Goal: Task Accomplishment & Management: Manage account settings

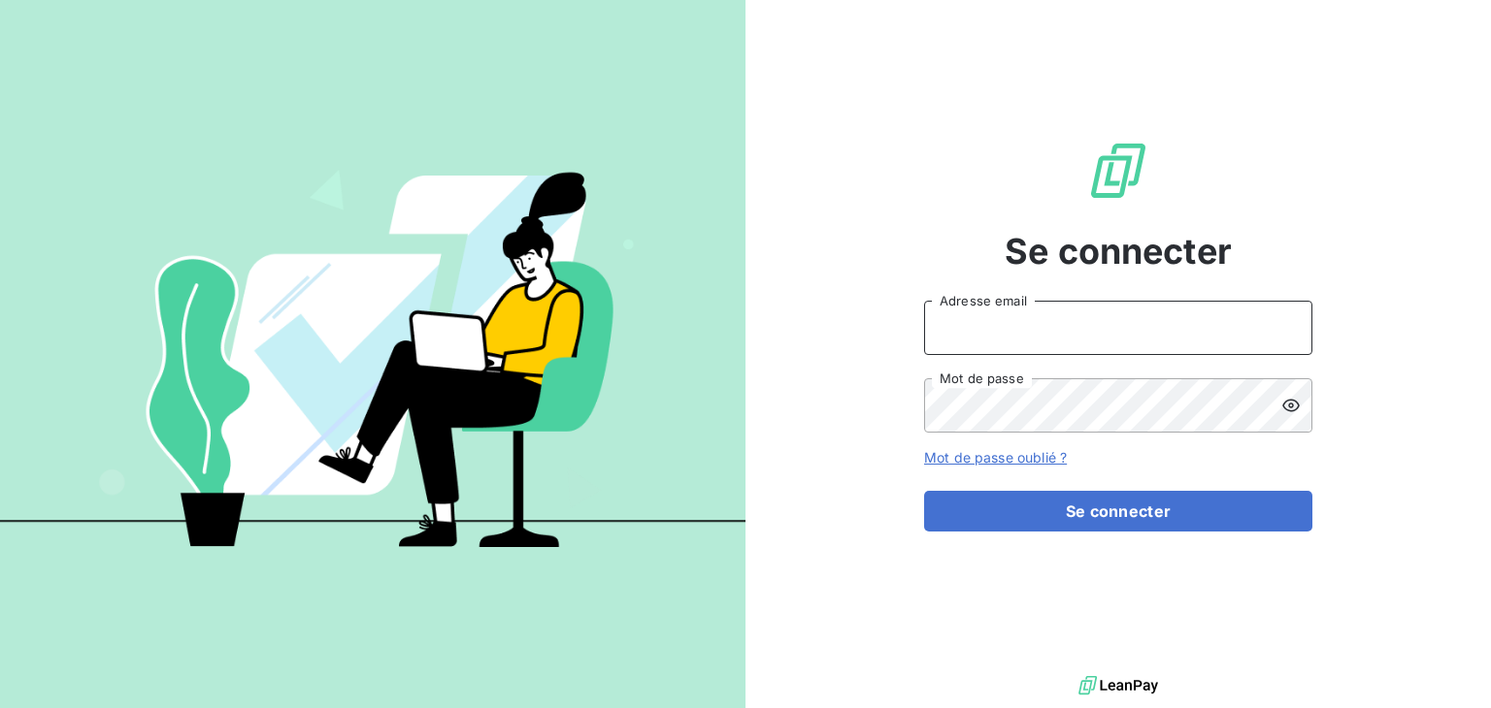
type input "[EMAIL_ADDRESS][DOMAIN_NAME]"
click at [1289, 410] on icon at bounding box center [1290, 405] width 19 height 19
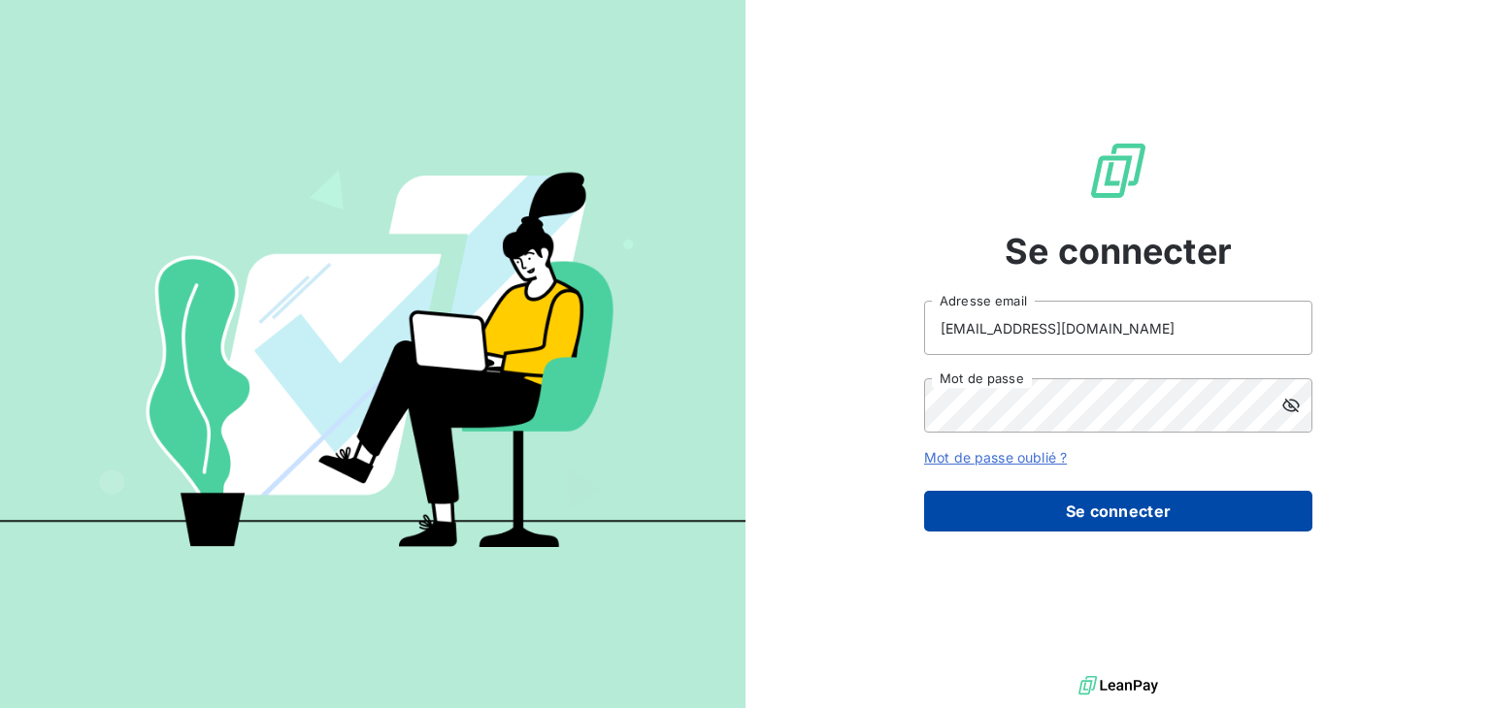
click at [1160, 510] on button "Se connecter" at bounding box center [1118, 511] width 388 height 41
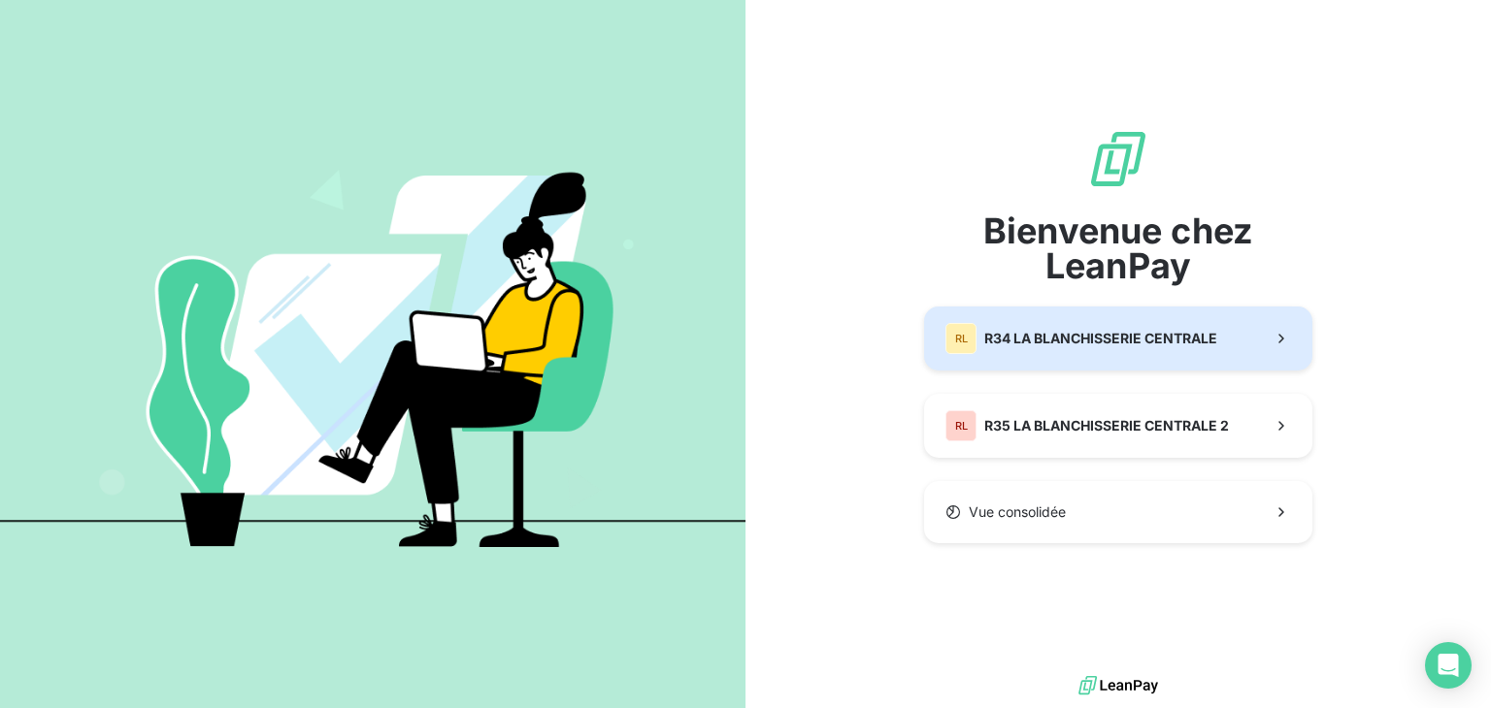
click at [1132, 339] on span "R34 LA BLANCHISSERIE CENTRALE" at bounding box center [1100, 338] width 233 height 19
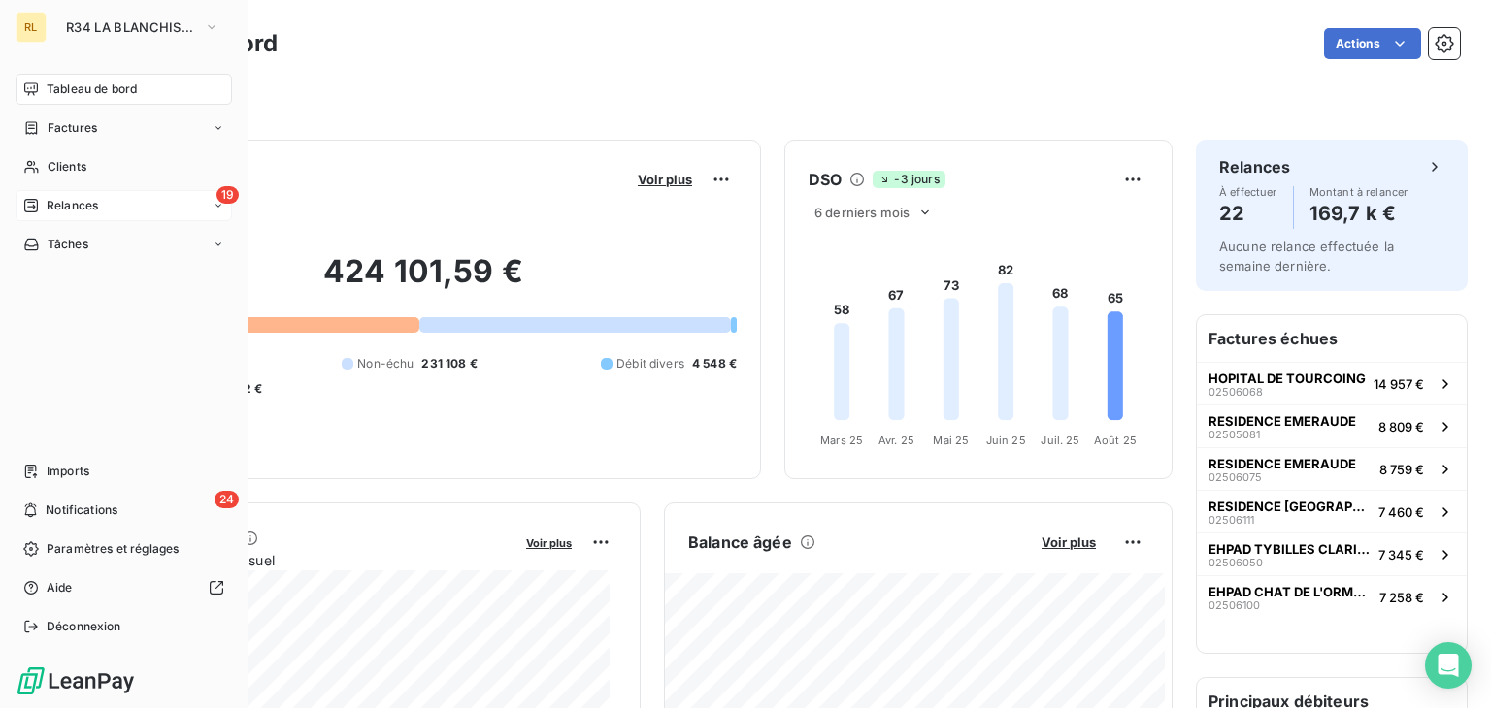
click at [36, 201] on icon at bounding box center [31, 206] width 14 height 14
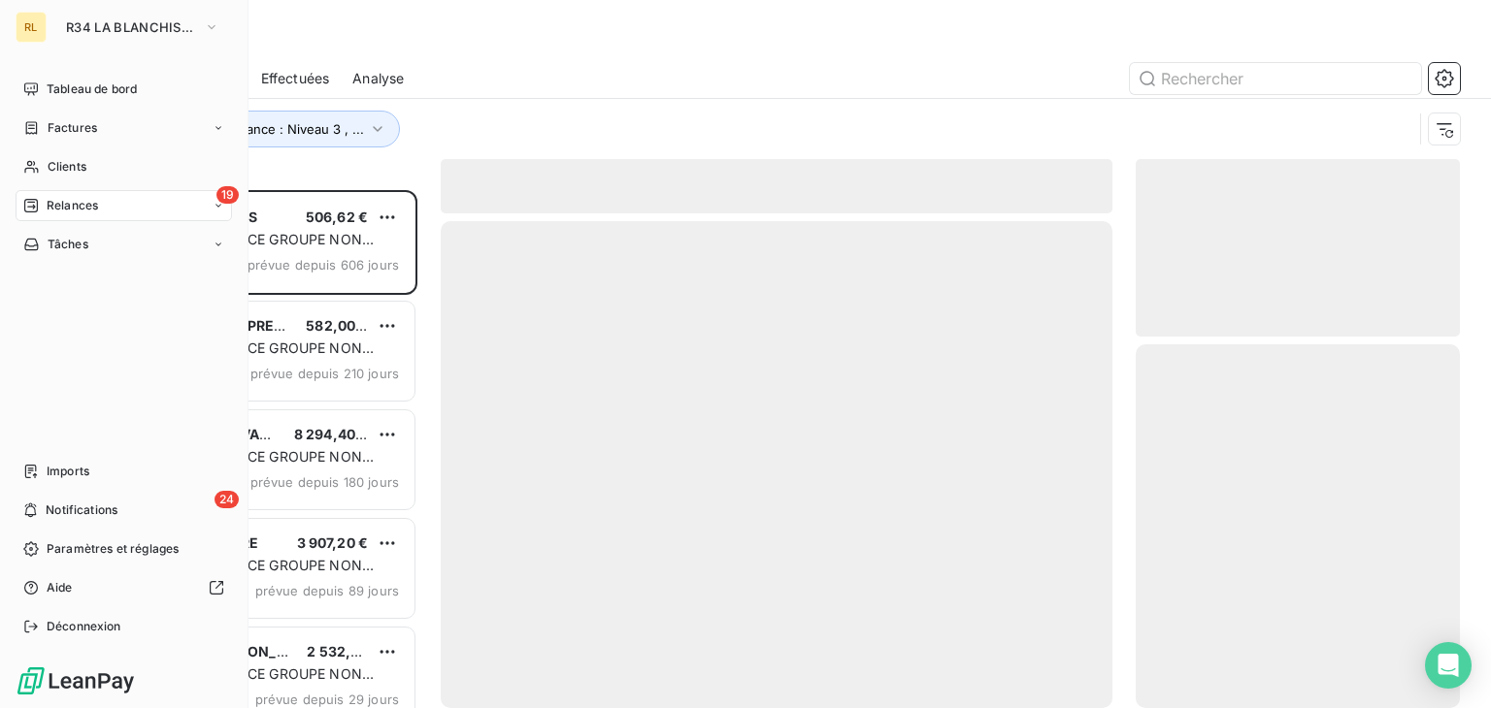
scroll to position [503, 309]
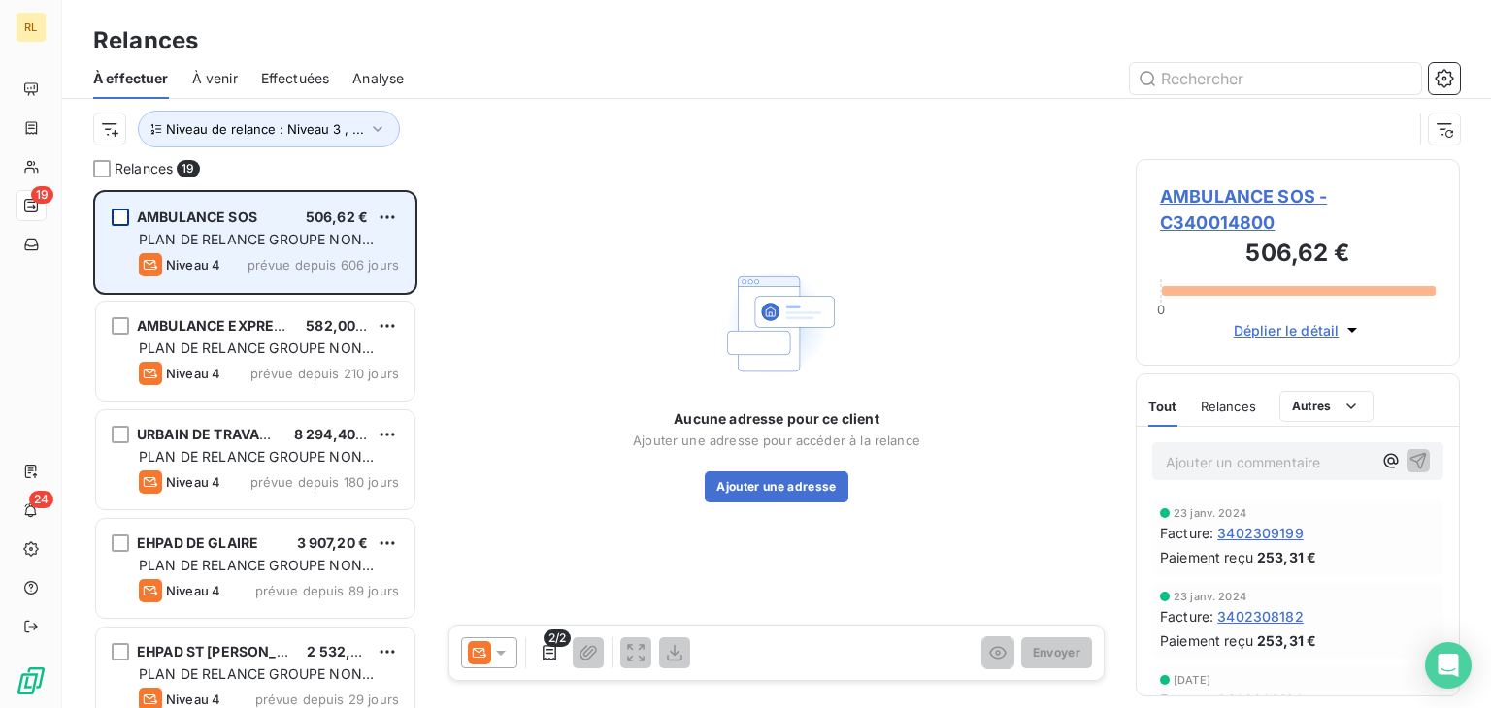
click at [119, 218] on div "grid" at bounding box center [120, 217] width 17 height 17
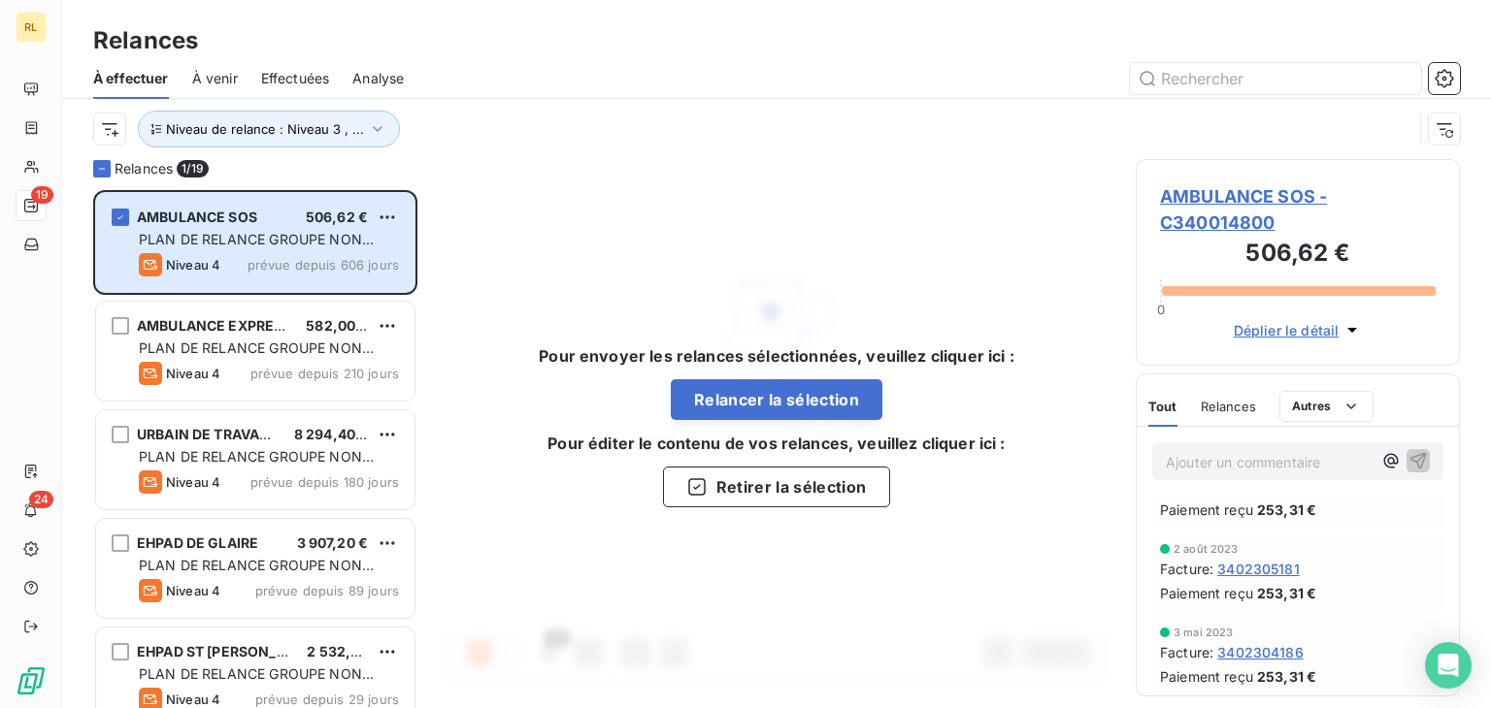
scroll to position [300, 0]
click at [466, 544] on div "Pour envoyer les relances sélectionnées, veuillez cliquer ici : Relancer la sél…" at bounding box center [777, 426] width 672 height 534
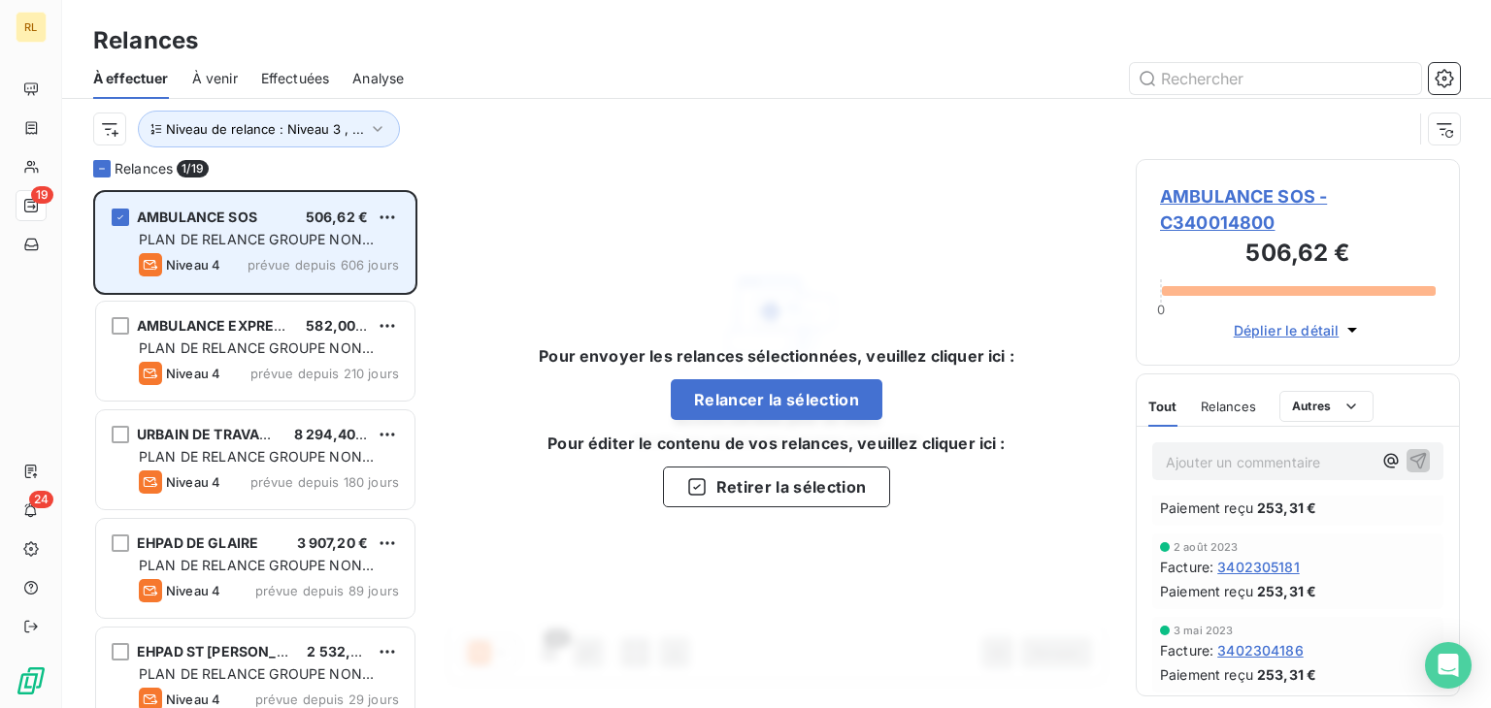
click at [307, 260] on span "prévue depuis 606 jours" at bounding box center [322, 265] width 151 height 16
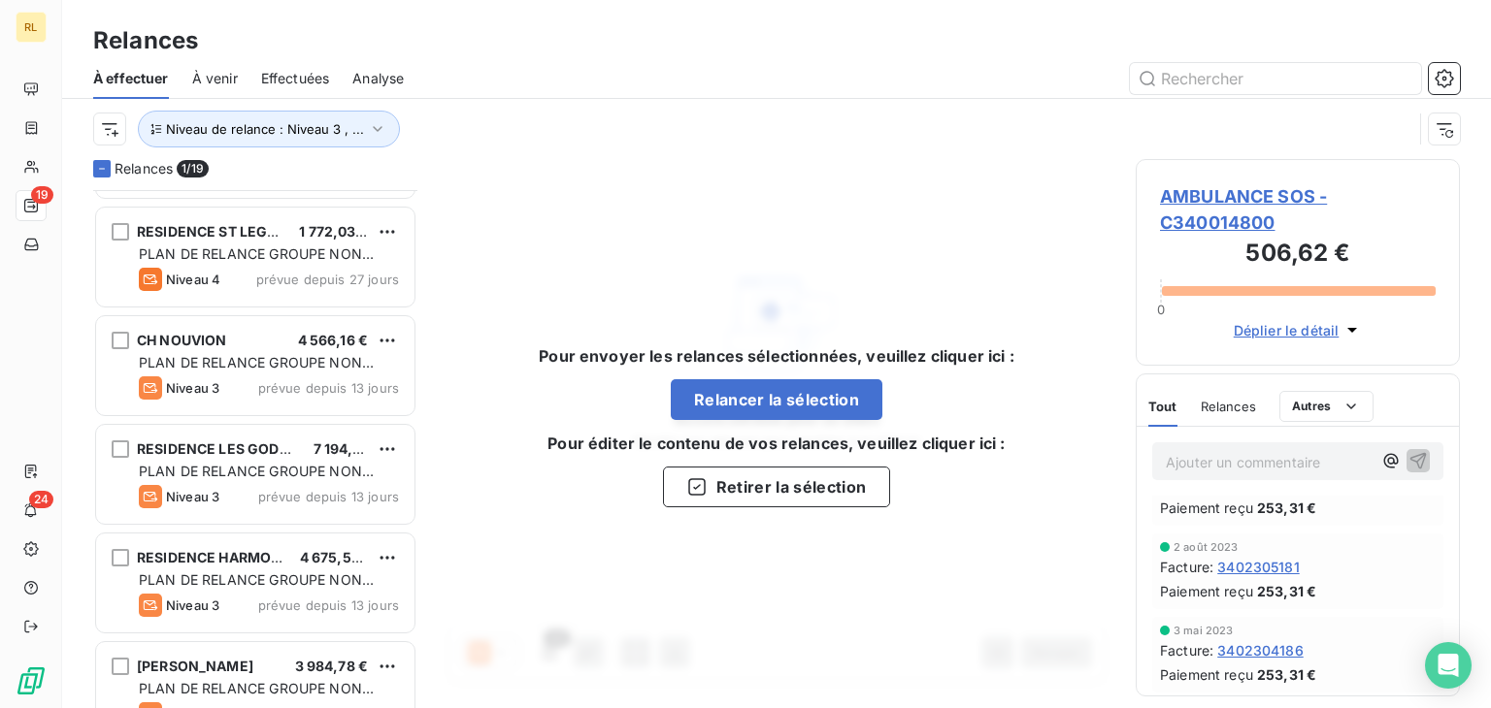
scroll to position [1392, 0]
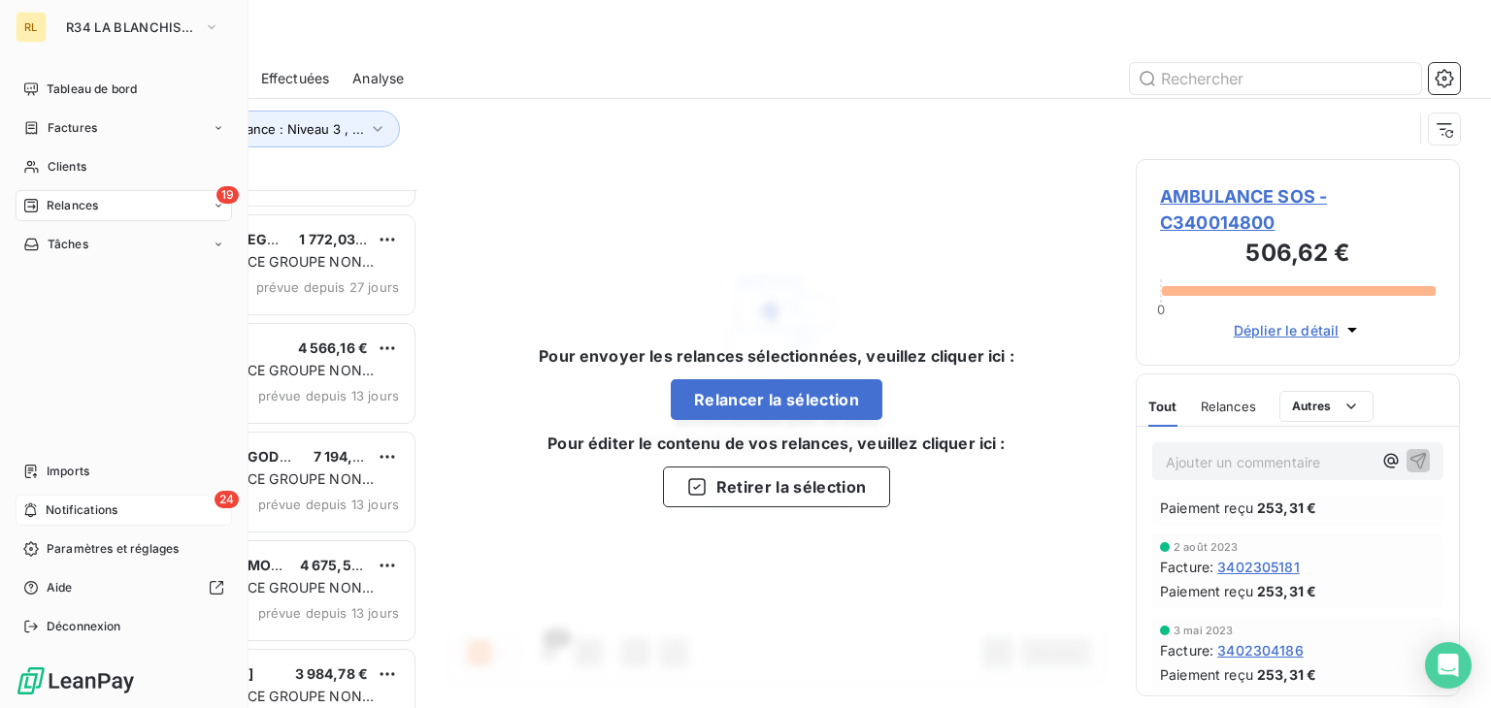
click at [35, 503] on icon at bounding box center [30, 511] width 15 height 16
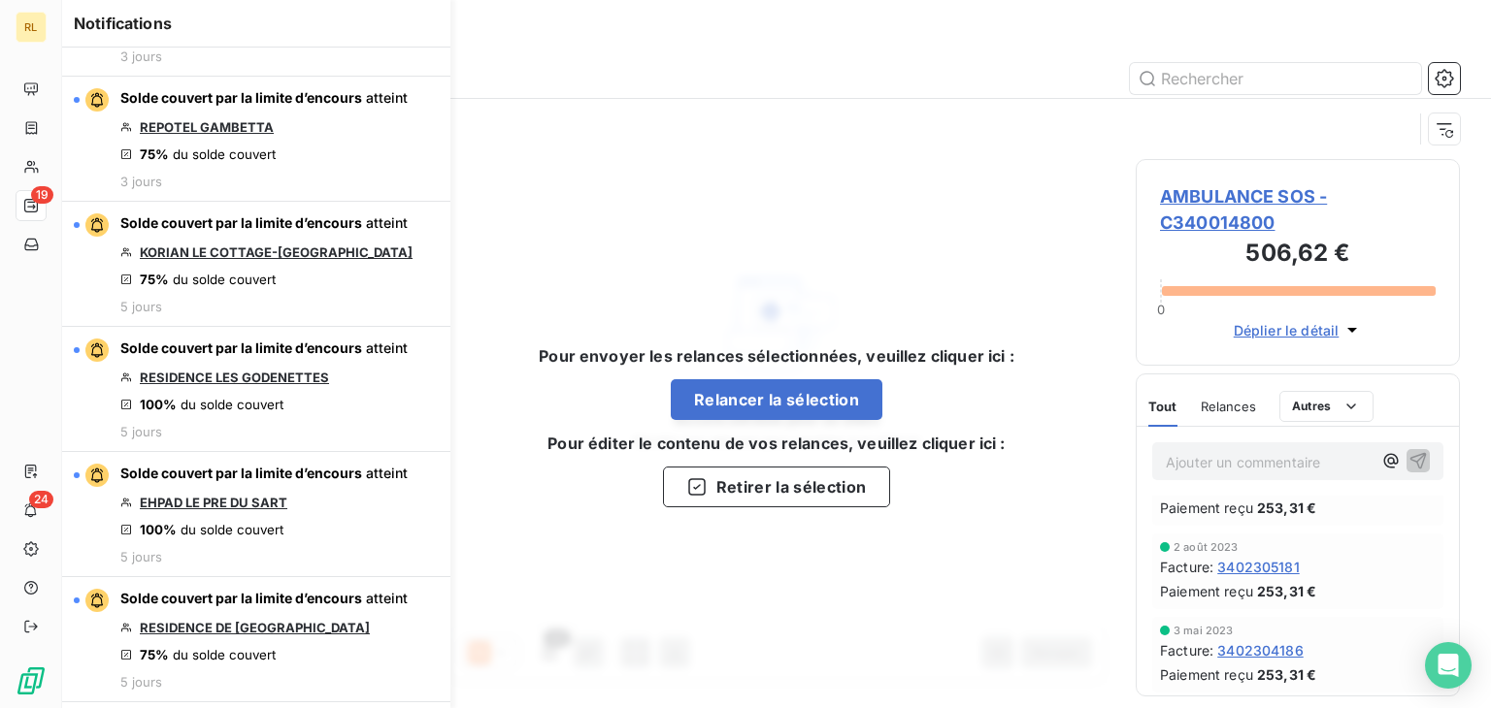
scroll to position [179, 0]
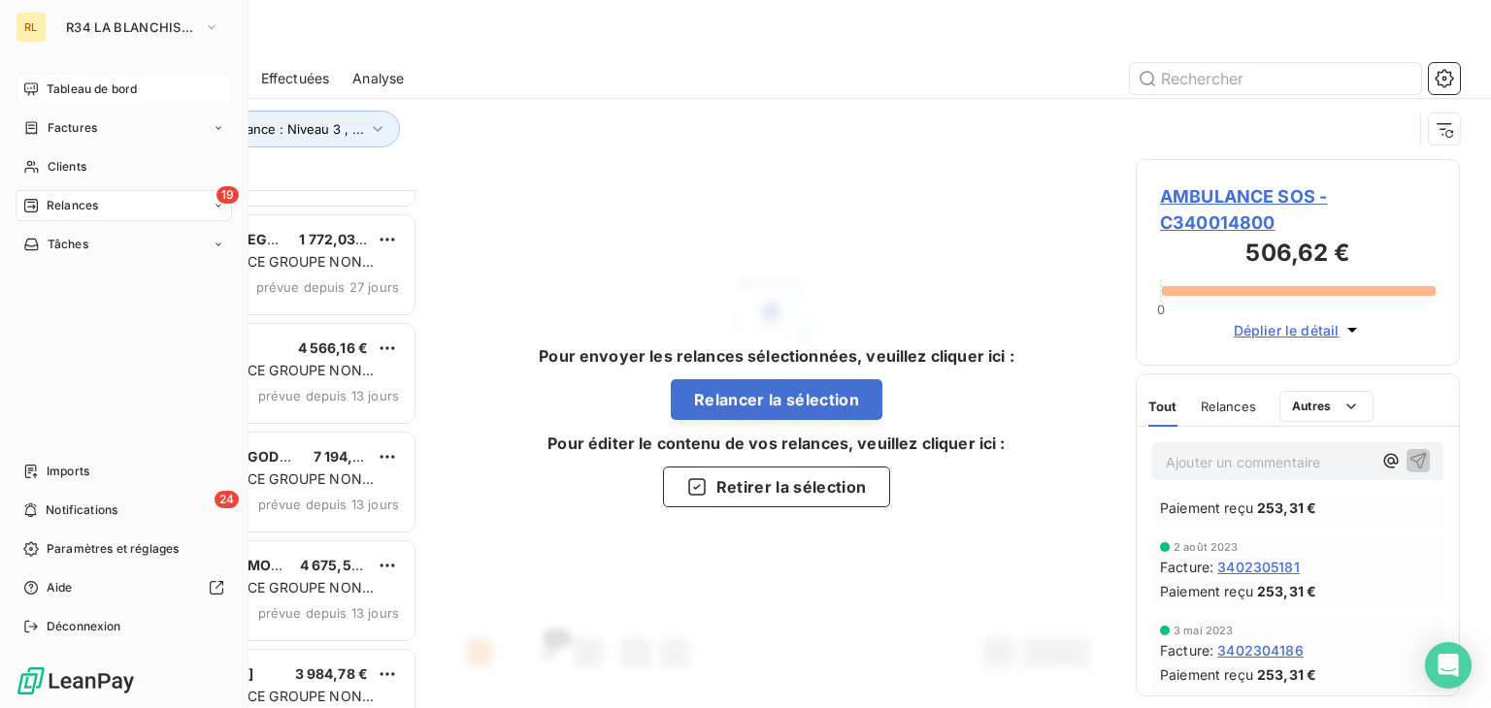
click at [51, 88] on span "Tableau de bord" at bounding box center [92, 89] width 90 height 17
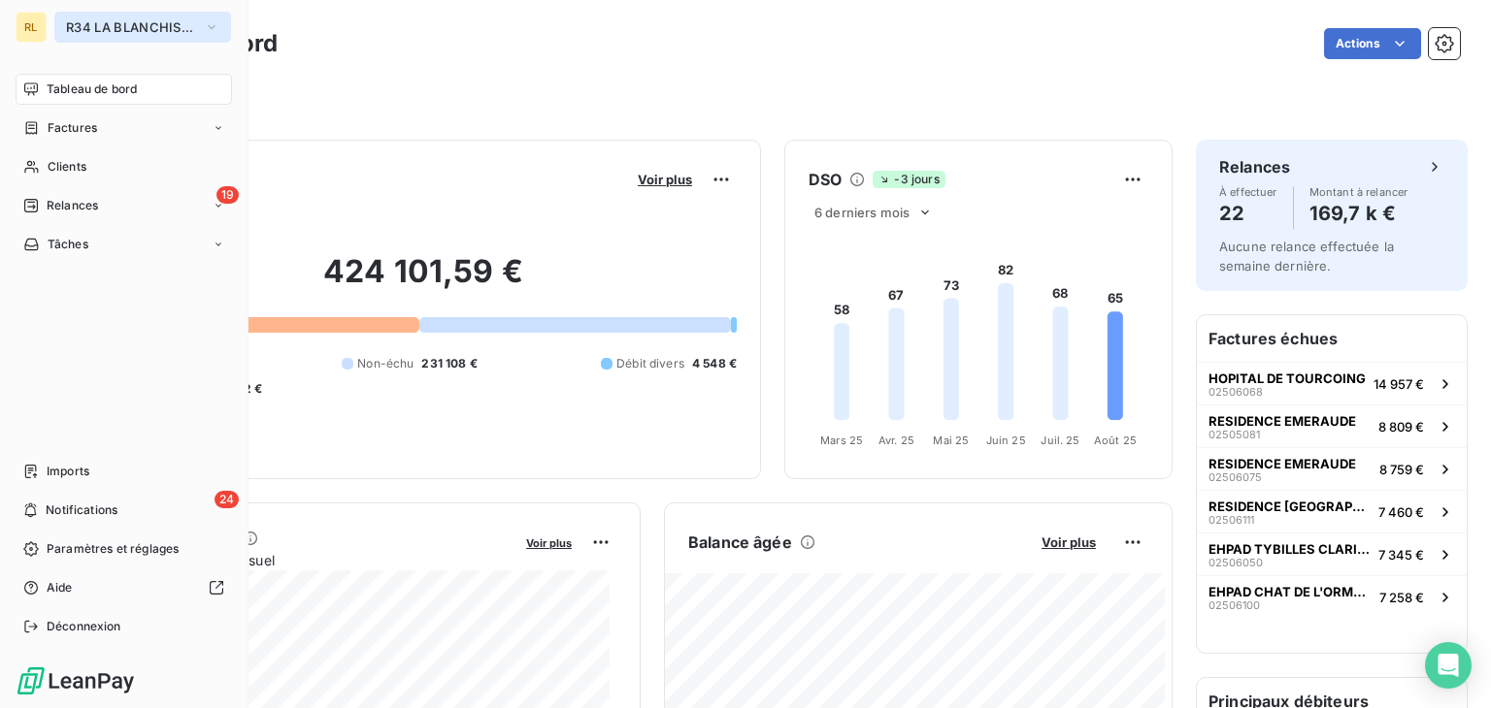
click at [86, 28] on span "R34 LA BLANCHISSERIE CENTRALE" at bounding box center [131, 27] width 130 height 16
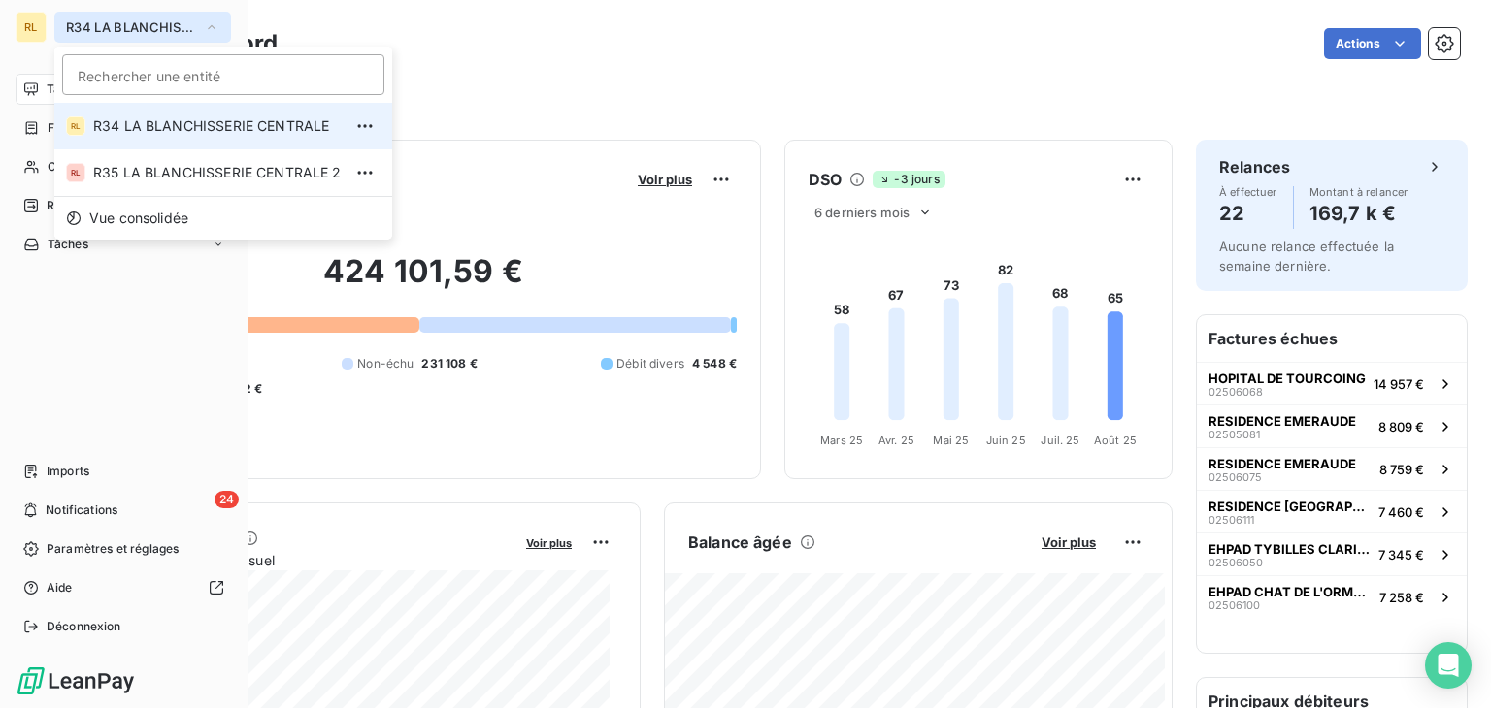
click at [86, 28] on span "R34 LA BLANCHISSERIE CENTRALE" at bounding box center [131, 27] width 130 height 16
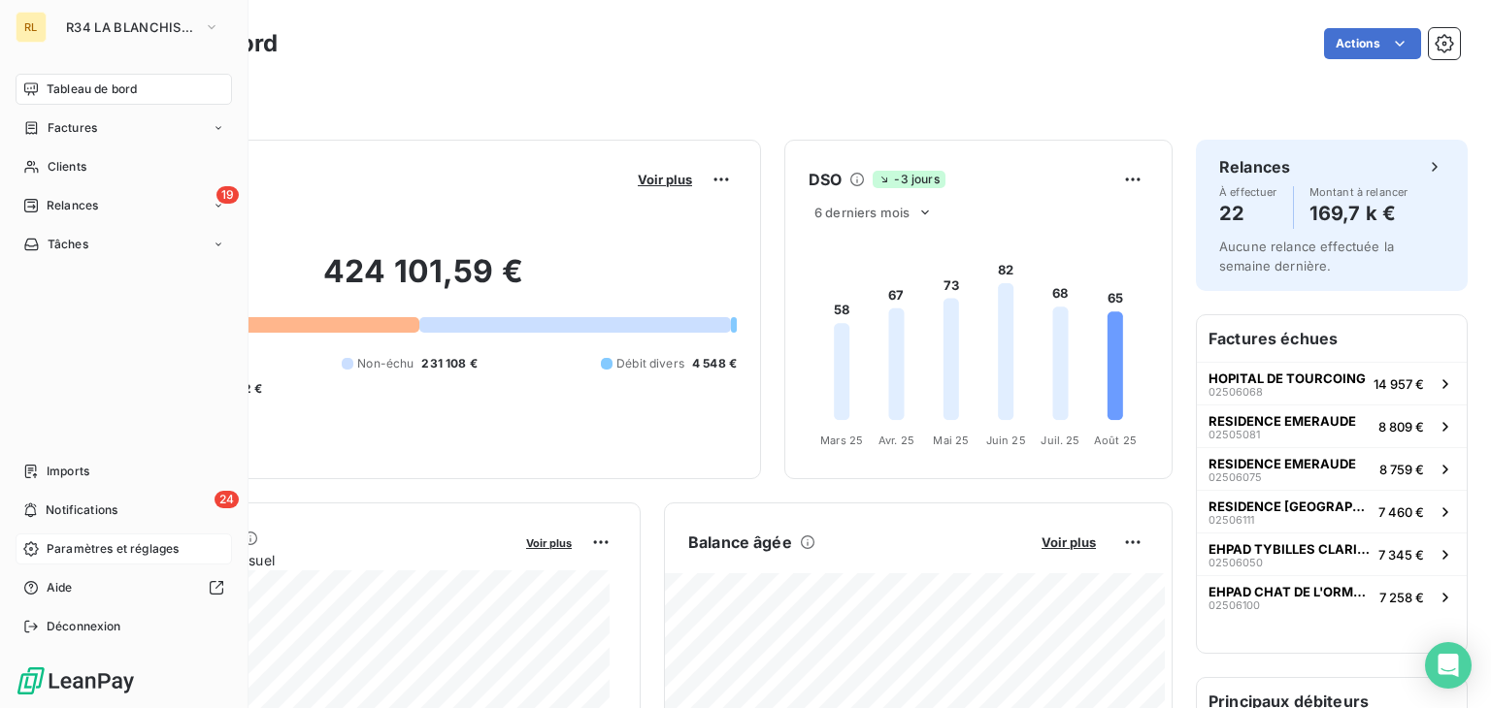
click at [45, 541] on div "Paramètres et réglages" at bounding box center [124, 549] width 216 height 31
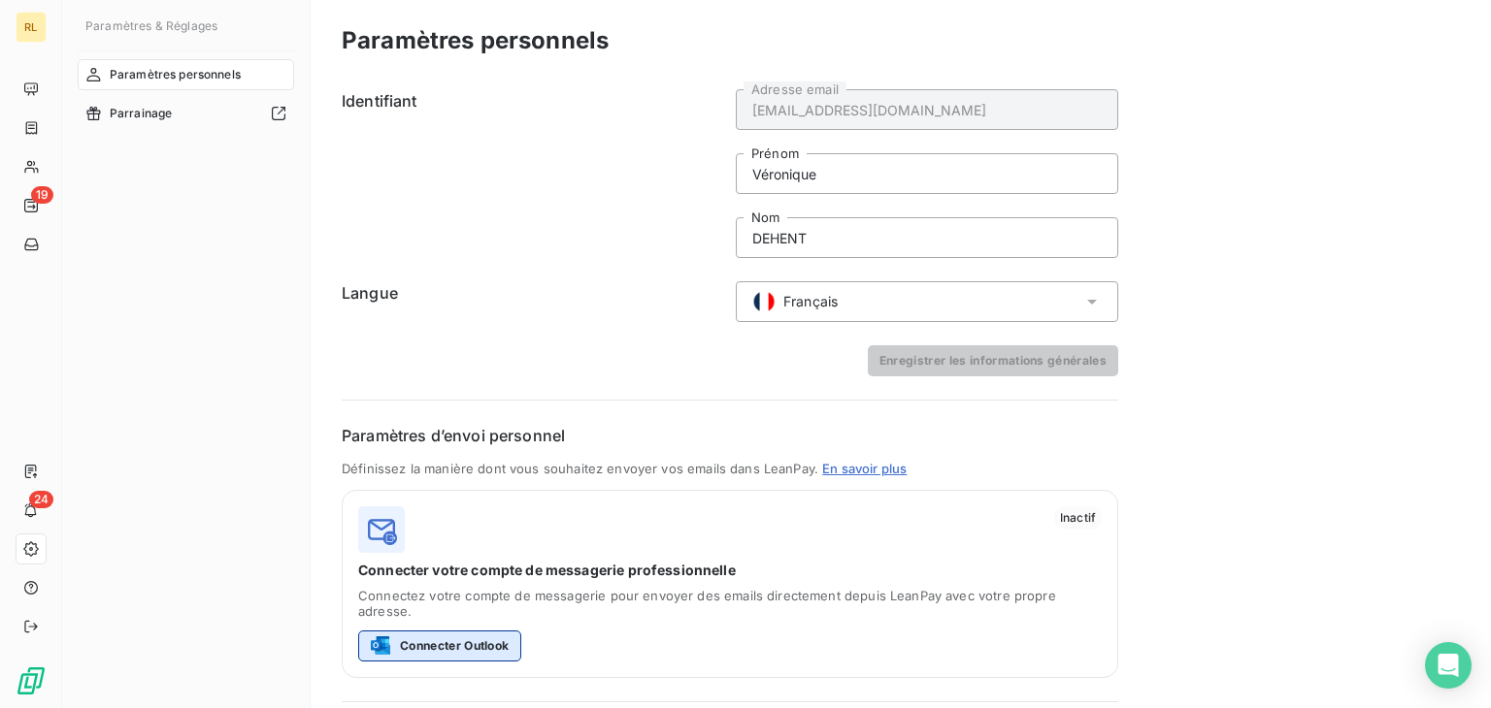
click at [442, 631] on button "Connecter Outlook" at bounding box center [439, 646] width 163 height 31
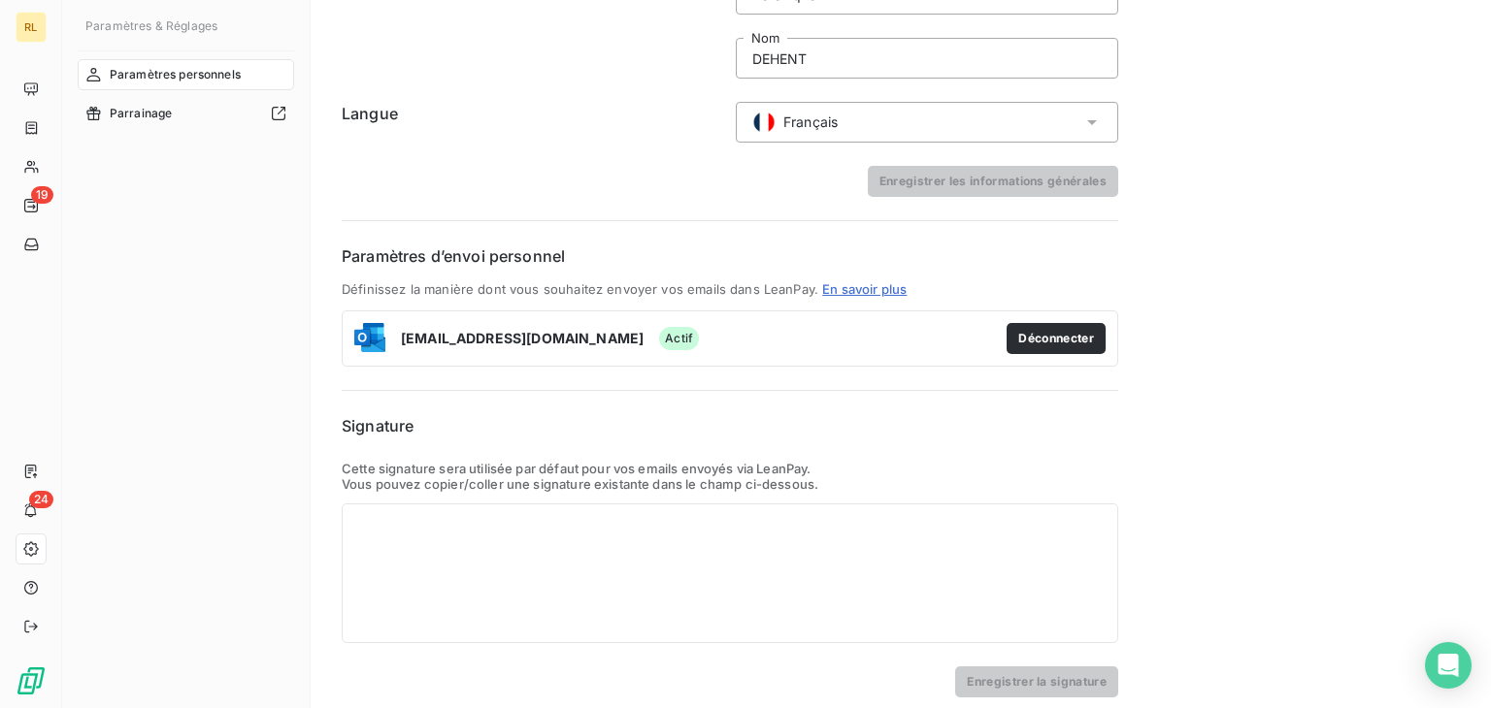
scroll to position [192, 0]
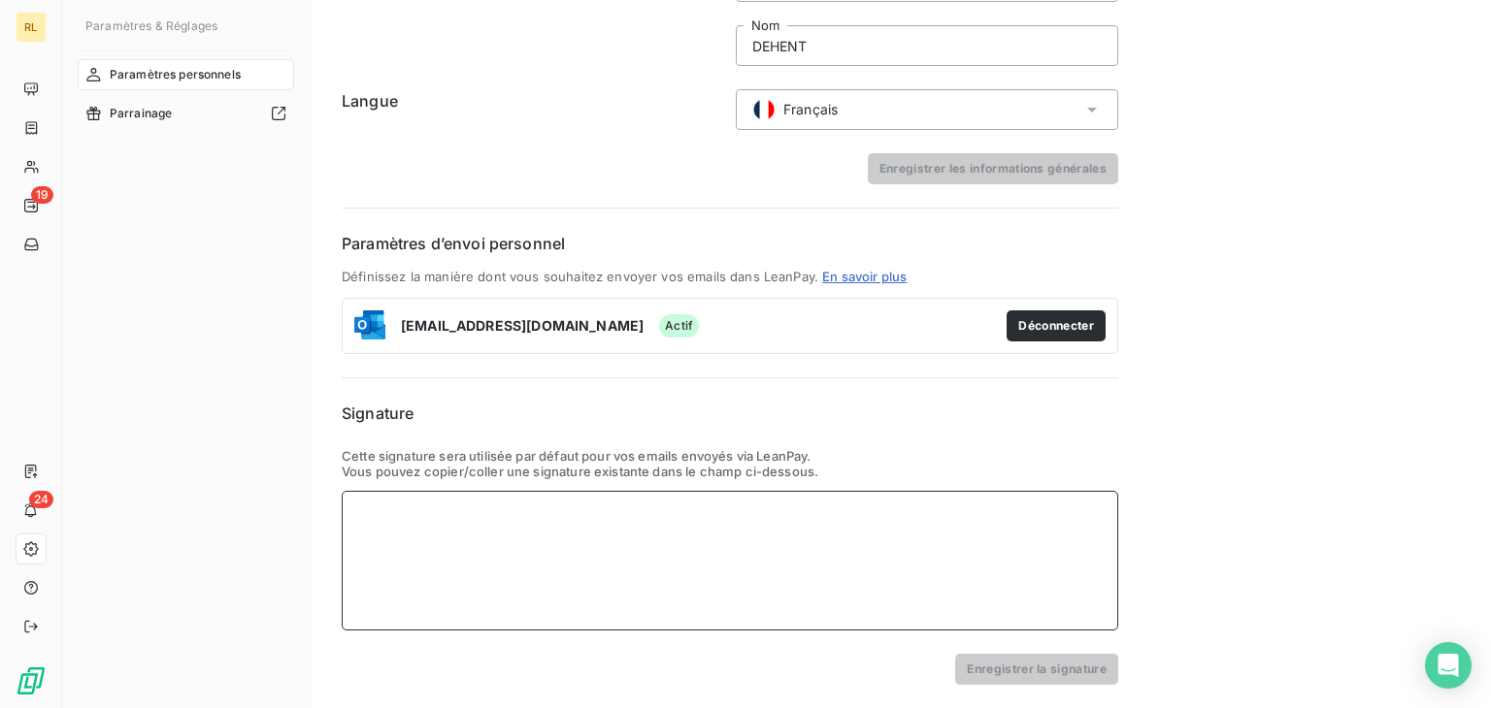
click at [666, 586] on div at bounding box center [730, 561] width 776 height 140
paste div
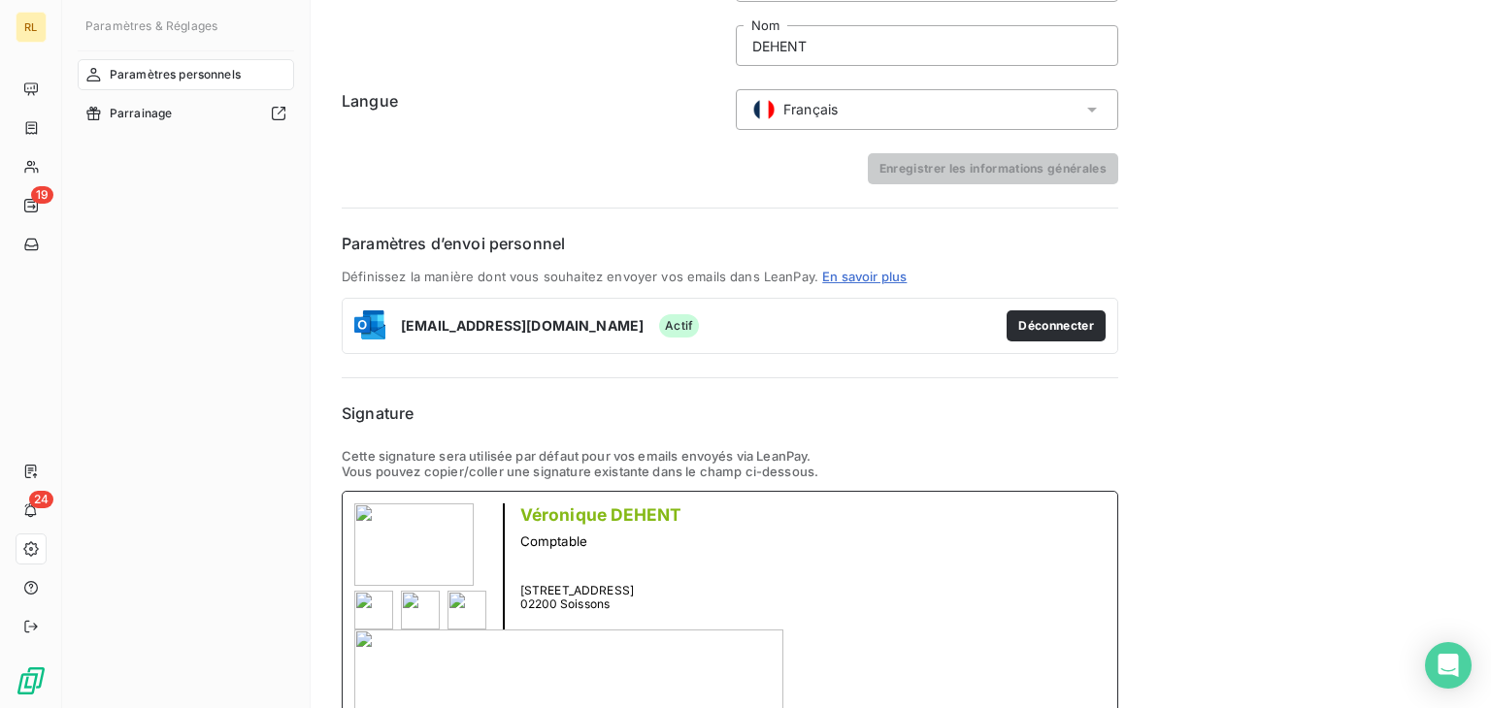
scroll to position [207, 0]
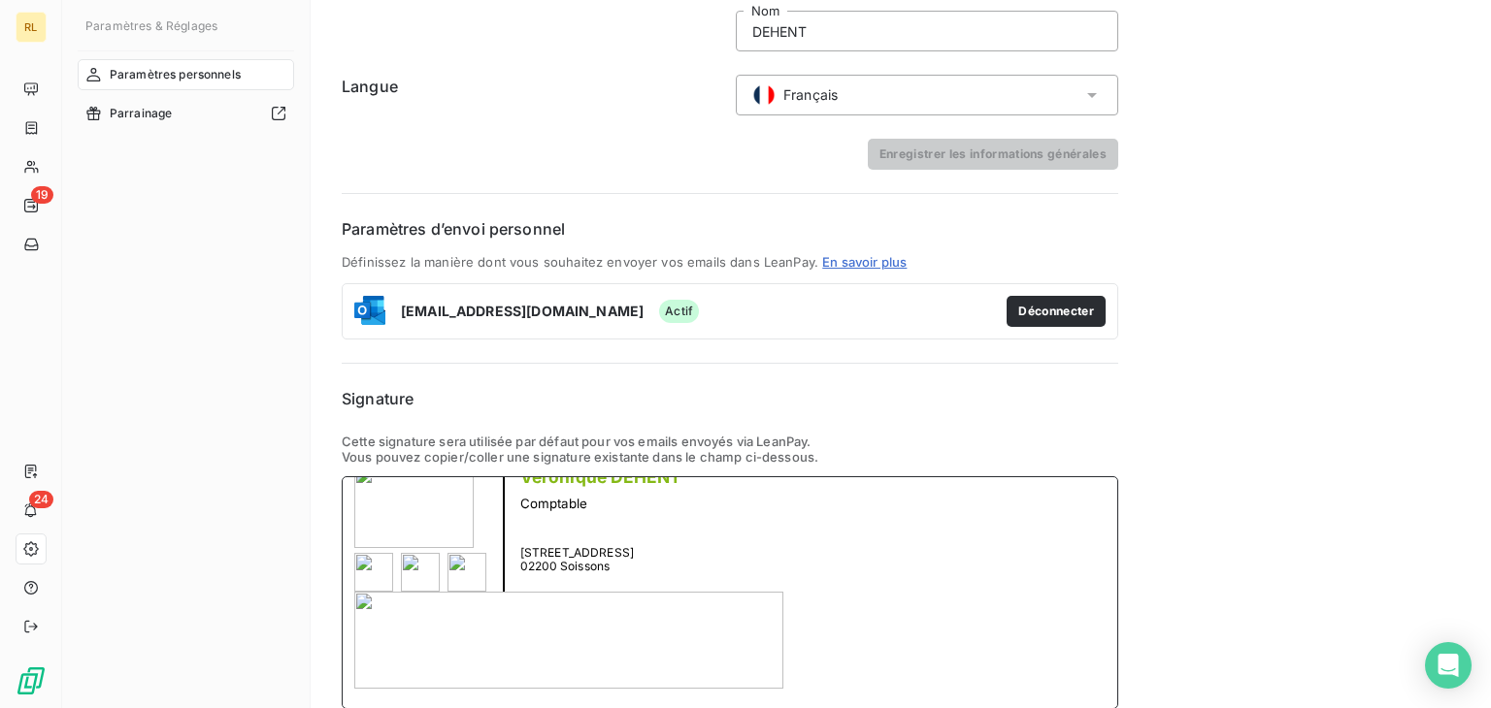
click at [371, 603] on img at bounding box center [568, 640] width 429 height 97
click at [367, 602] on img at bounding box center [568, 640] width 429 height 97
drag, startPoint x: 817, startPoint y: 650, endPoint x: 419, endPoint y: 506, distance: 423.4
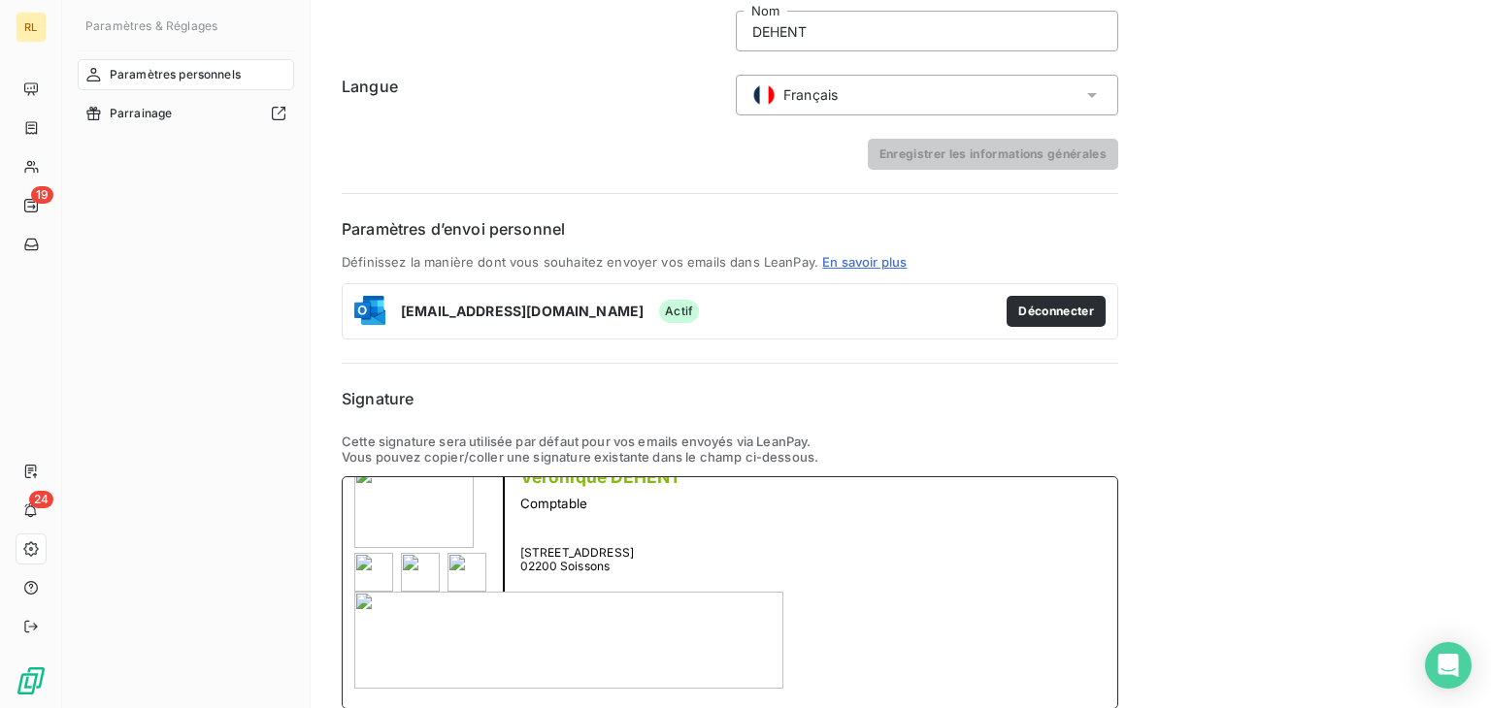
click at [419, 506] on div "[PERSON_NAME] Comptable [STREET_ADDRESS] 02200 [GEOGRAPHIC_DATA]" at bounding box center [730, 593] width 776 height 233
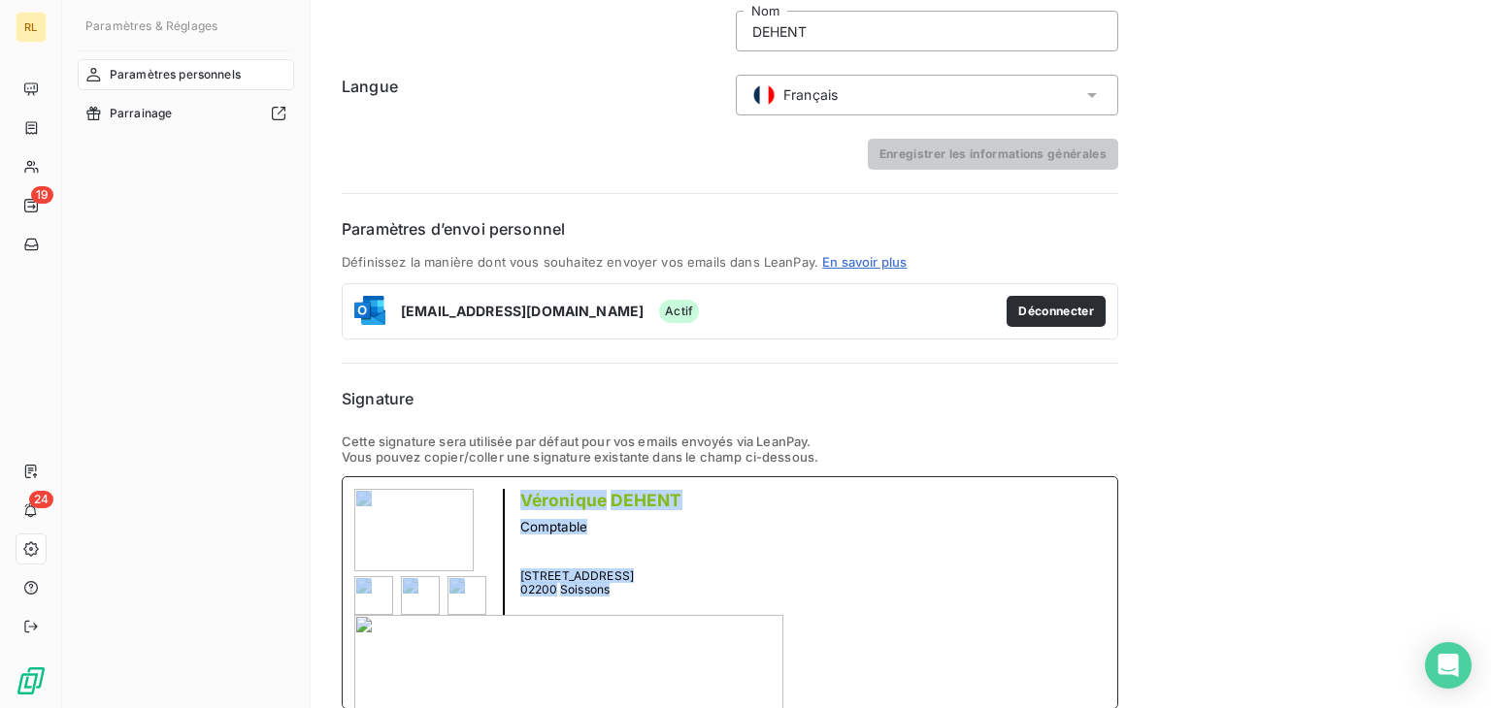
drag, startPoint x: 349, startPoint y: 486, endPoint x: 602, endPoint y: 646, distance: 298.9
click at [602, 646] on div "[PERSON_NAME] Comptable [STREET_ADDRESS] 02200 [GEOGRAPHIC_DATA]" at bounding box center [730, 593] width 776 height 233
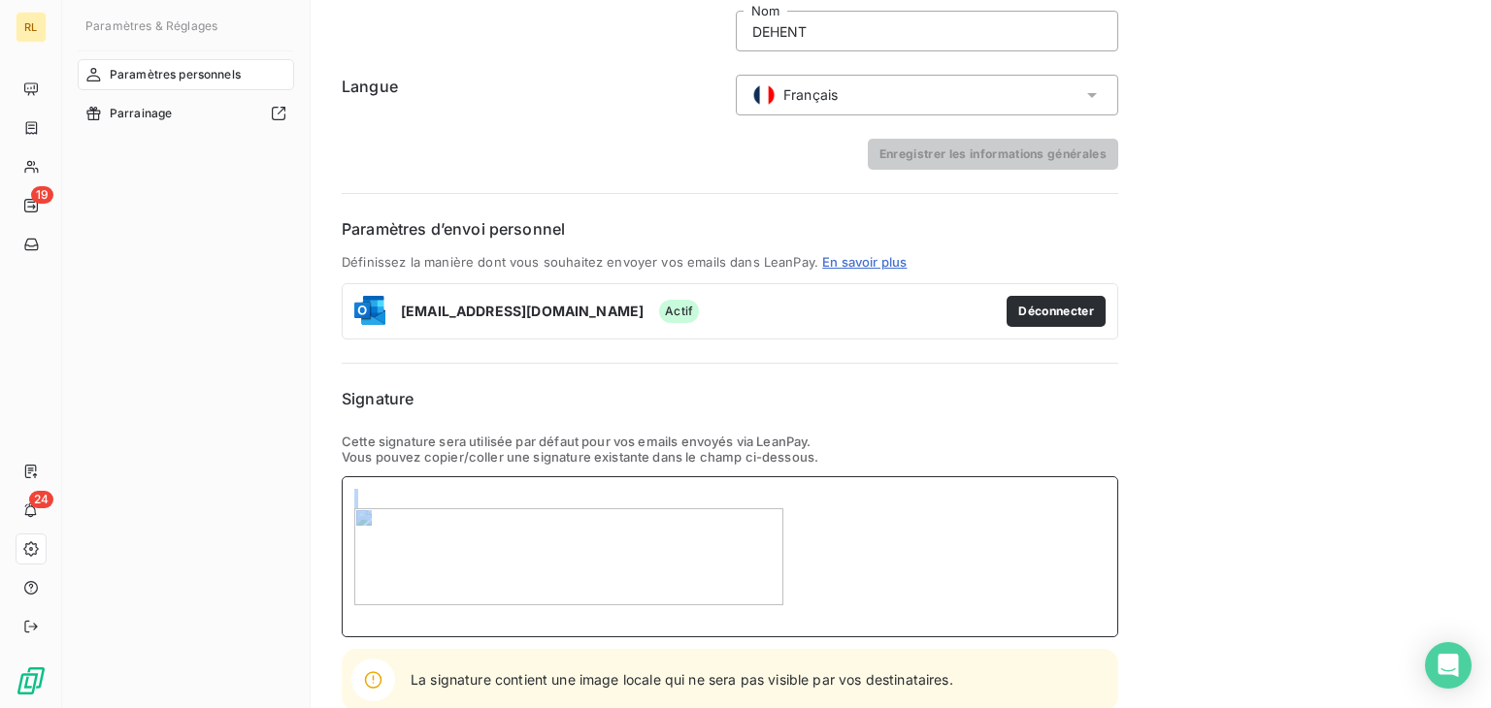
drag, startPoint x: 434, startPoint y: 498, endPoint x: 528, endPoint y: 614, distance: 149.8
click at [528, 614] on div at bounding box center [730, 557] width 776 height 161
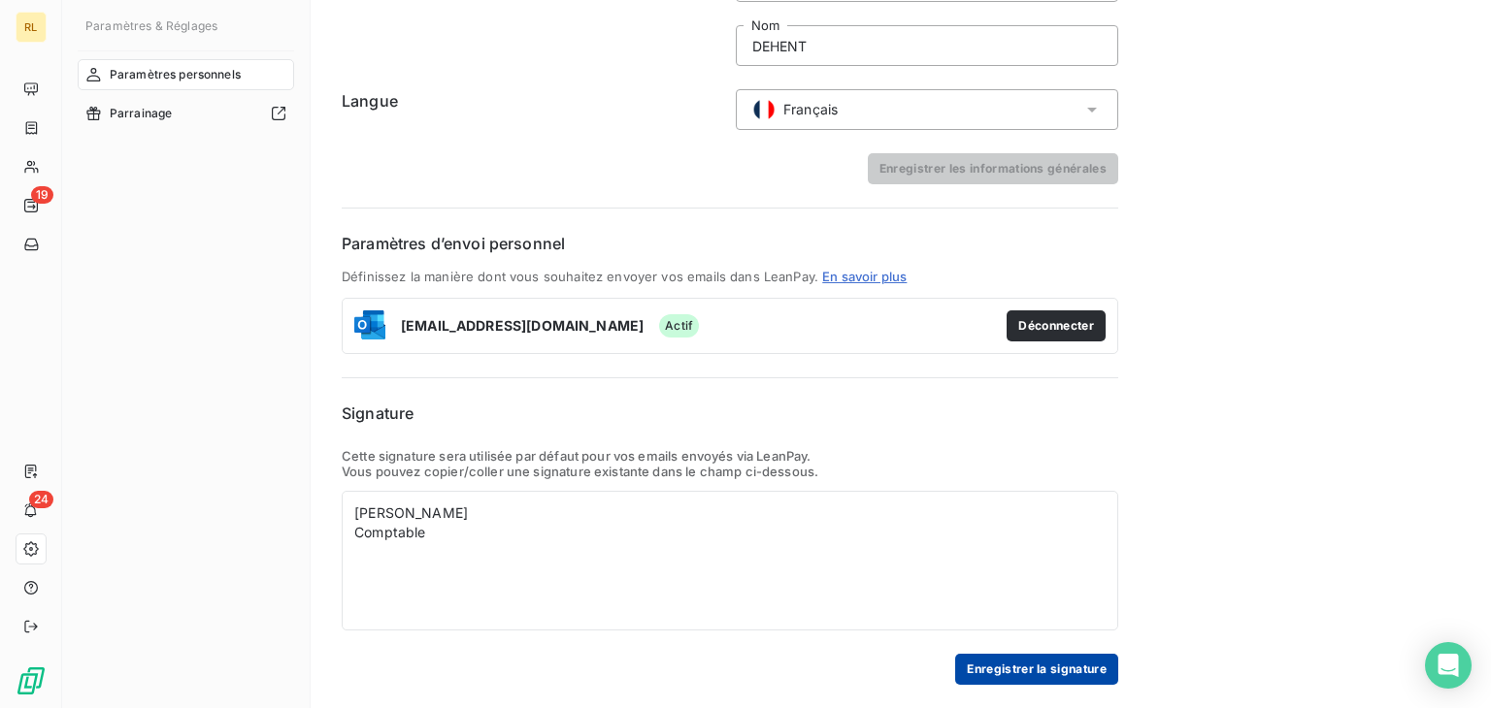
click at [1005, 661] on button "Enregistrer la signature" at bounding box center [1036, 669] width 163 height 31
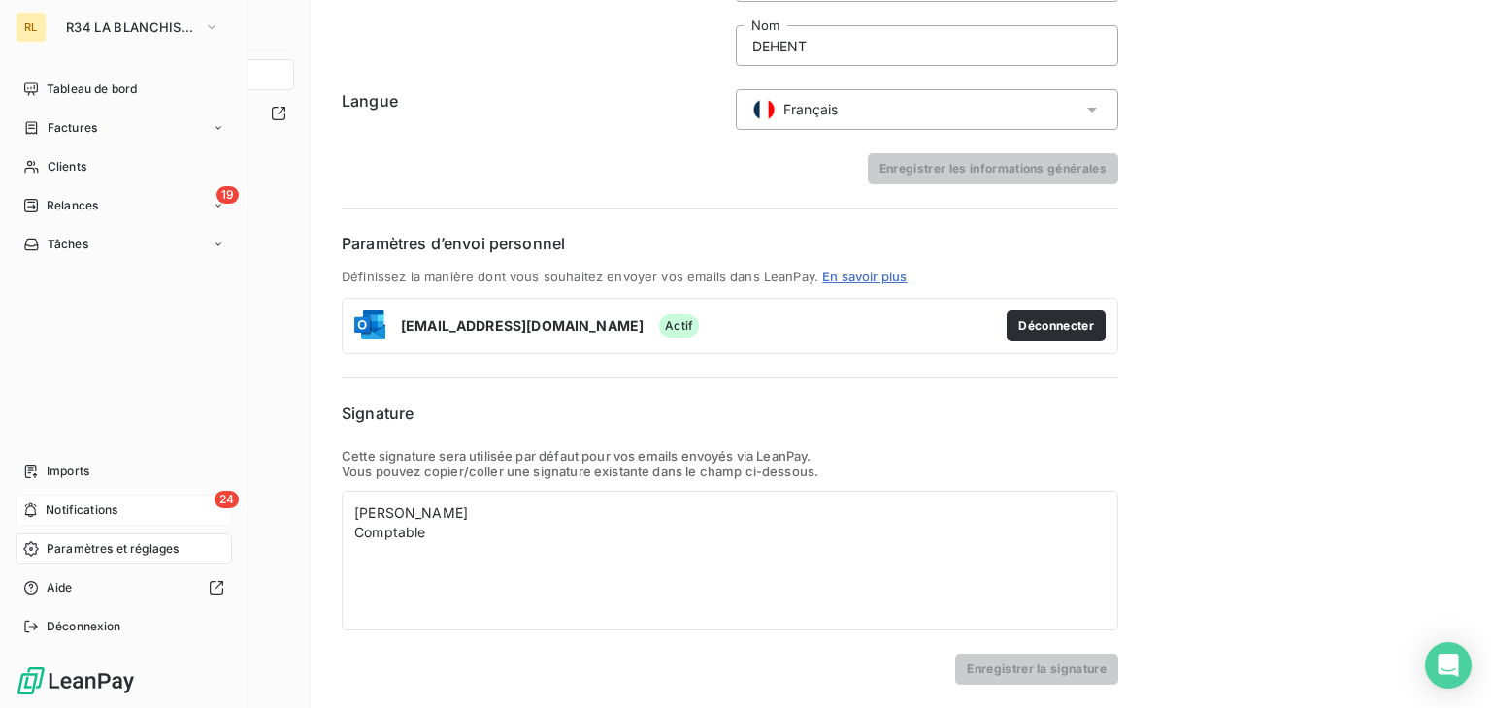
click at [38, 509] on div "24 Notifications" at bounding box center [124, 510] width 216 height 31
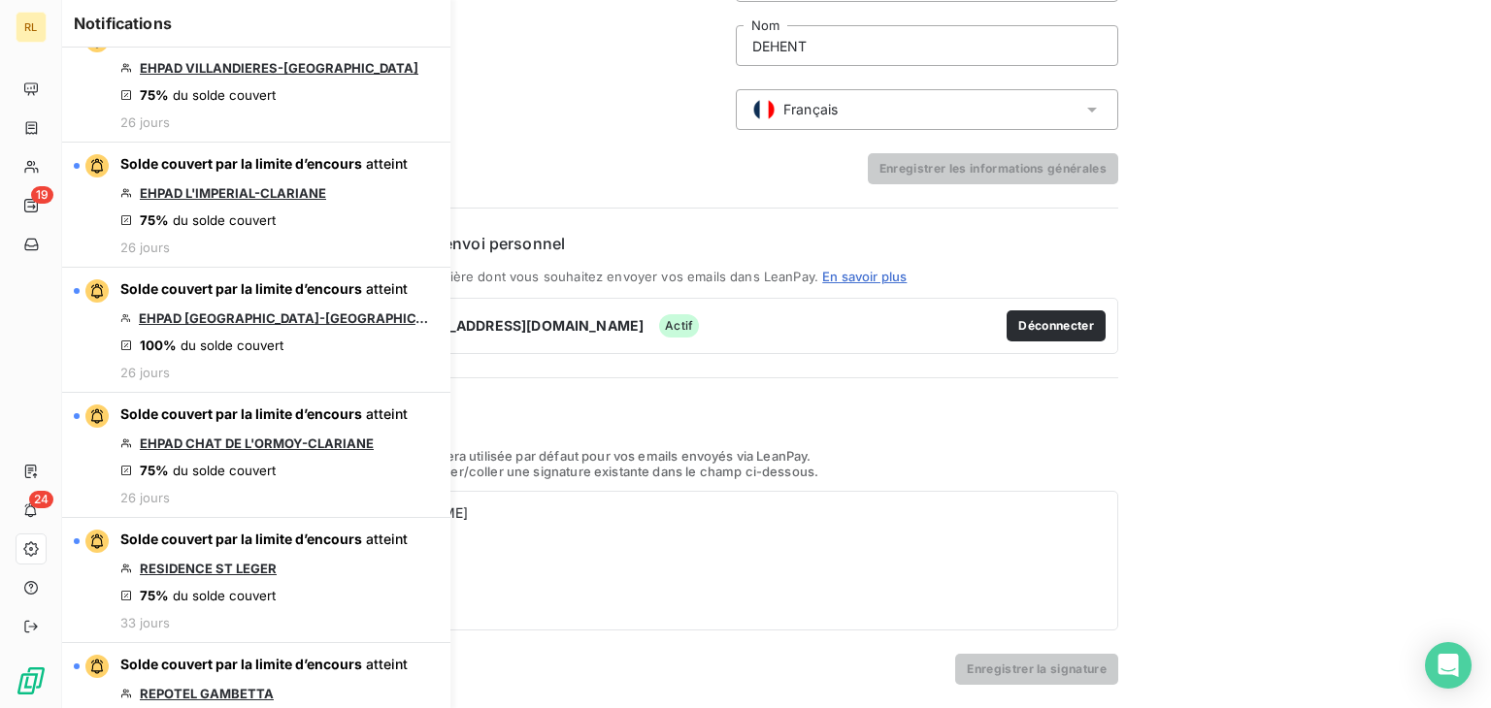
scroll to position [2162, 0]
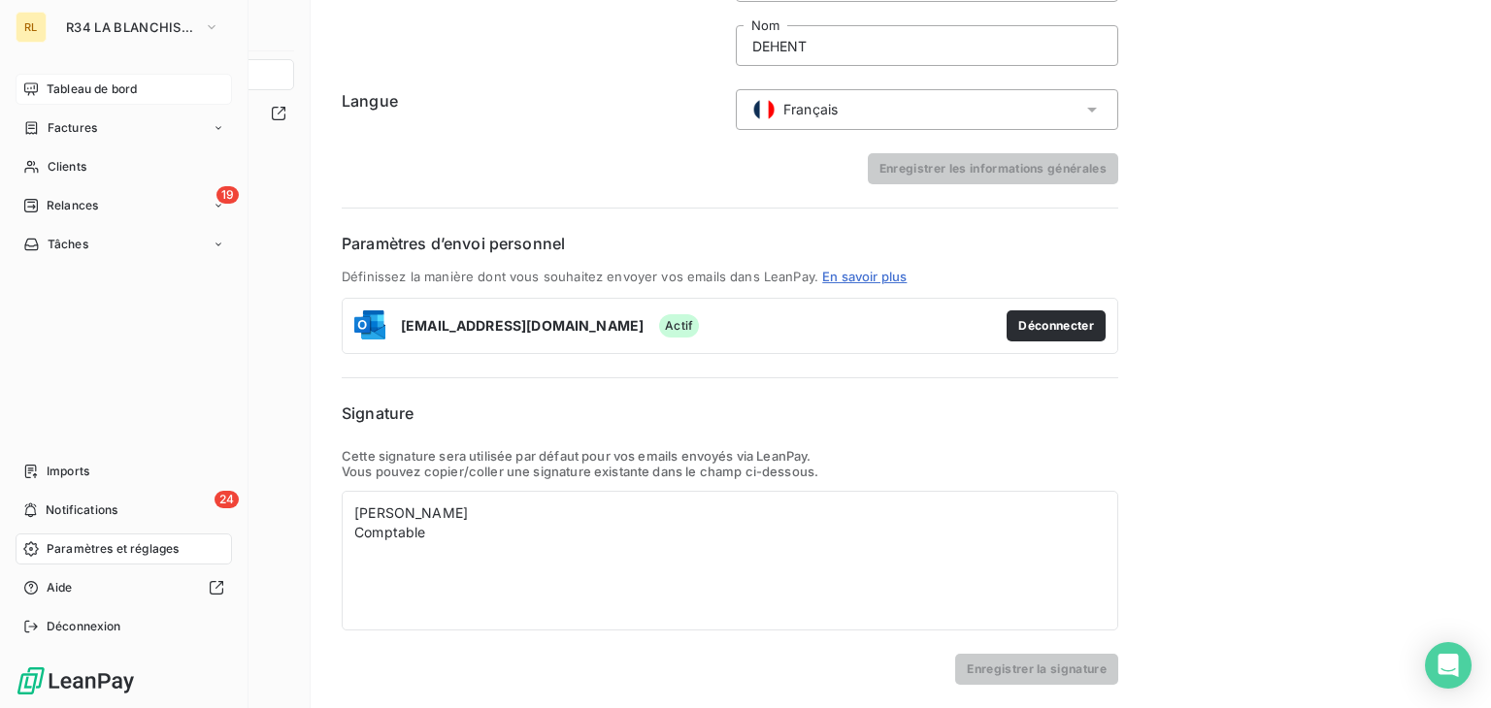
click at [77, 90] on span "Tableau de bord" at bounding box center [92, 89] width 90 height 17
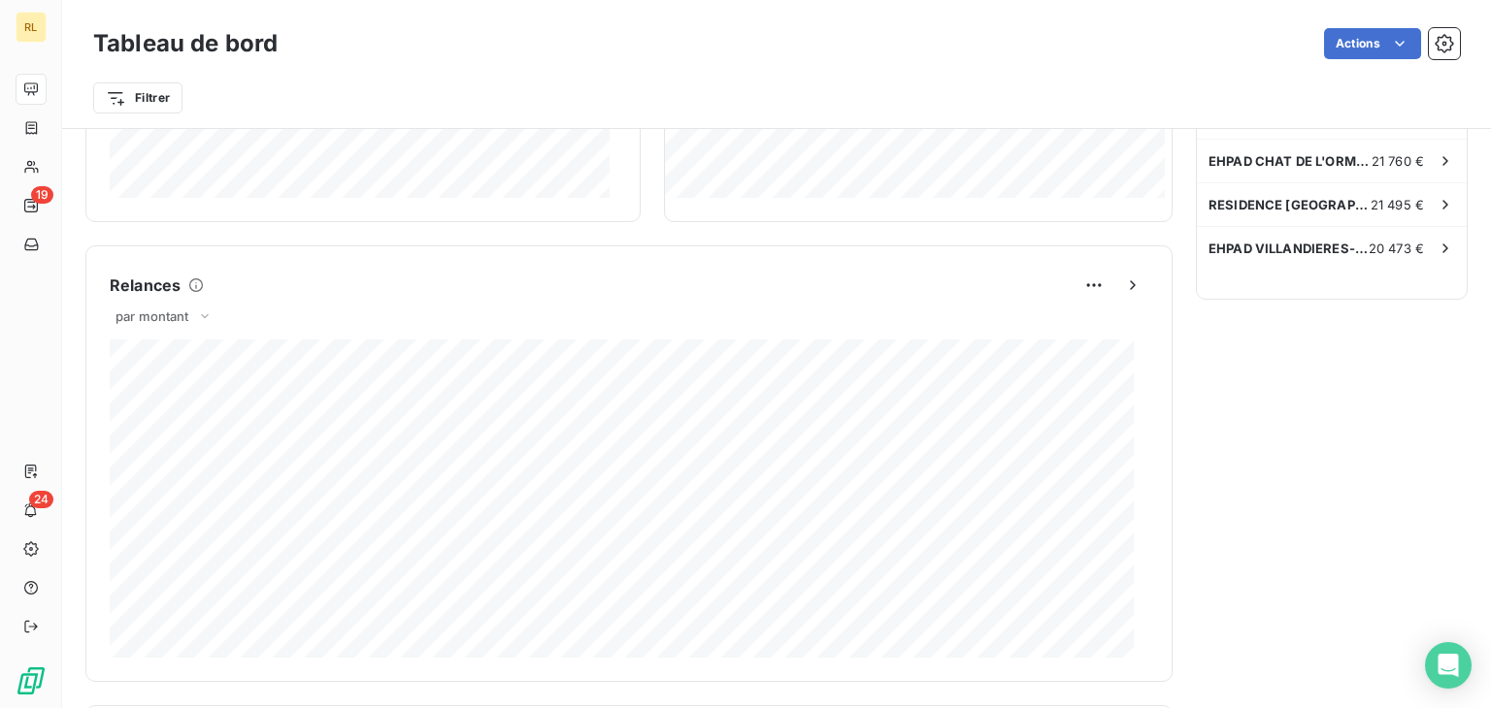
scroll to position [720, 0]
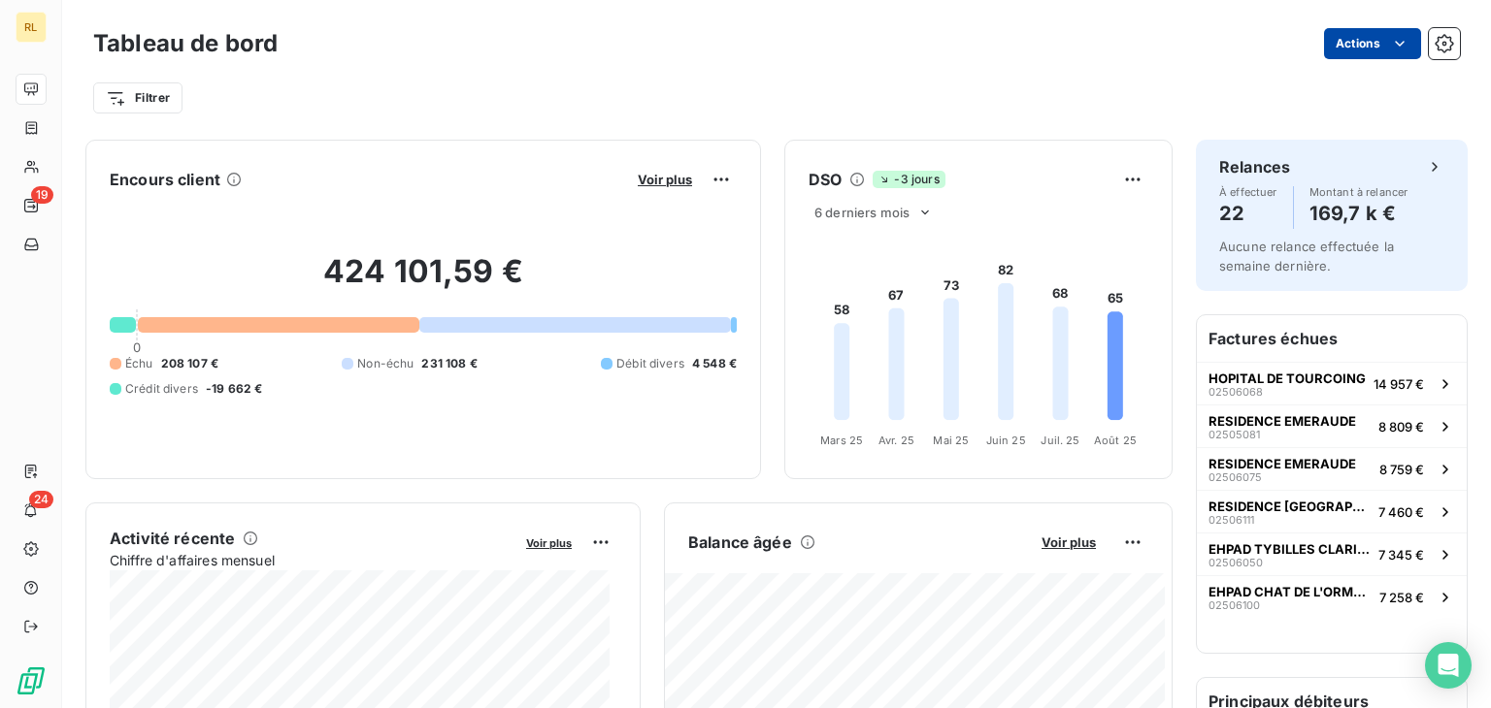
click at [1332, 46] on html "RL 19 24 Tableau de bord Actions Filtrer Encours client Voir plus 424 101,59 € …" at bounding box center [745, 354] width 1491 height 708
click at [1428, 46] on html "RL 19 24 Tableau de bord Actions Filtrer Encours client Voir plus 424 101,59 € …" at bounding box center [745, 354] width 1491 height 708
click at [1434, 46] on icon "button" at bounding box center [1443, 43] width 19 height 19
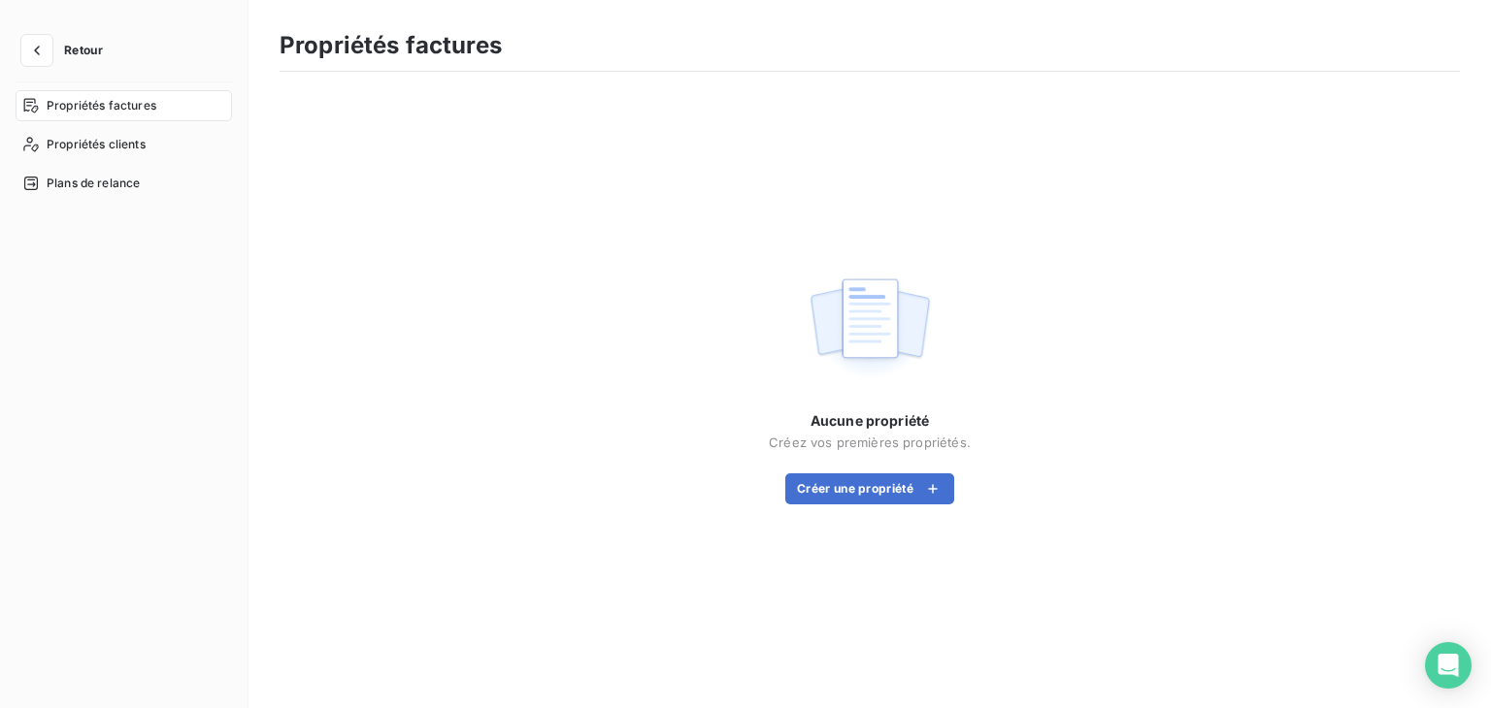
click at [1428, 46] on div "Propriétés factures" at bounding box center [870, 51] width 1180 height 41
click at [116, 148] on span "Propriétés clients" at bounding box center [96, 144] width 99 height 17
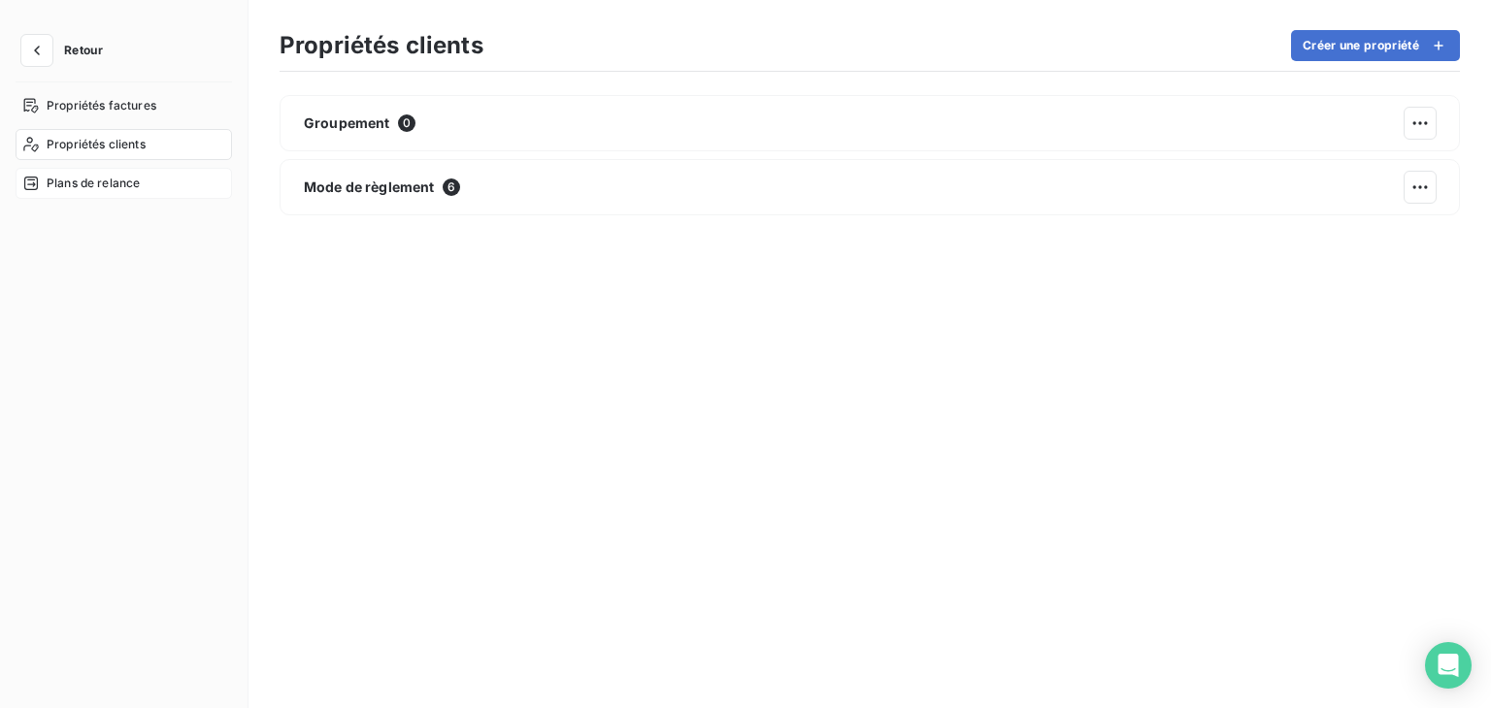
click at [111, 187] on span "Plans de relance" at bounding box center [93, 183] width 93 height 17
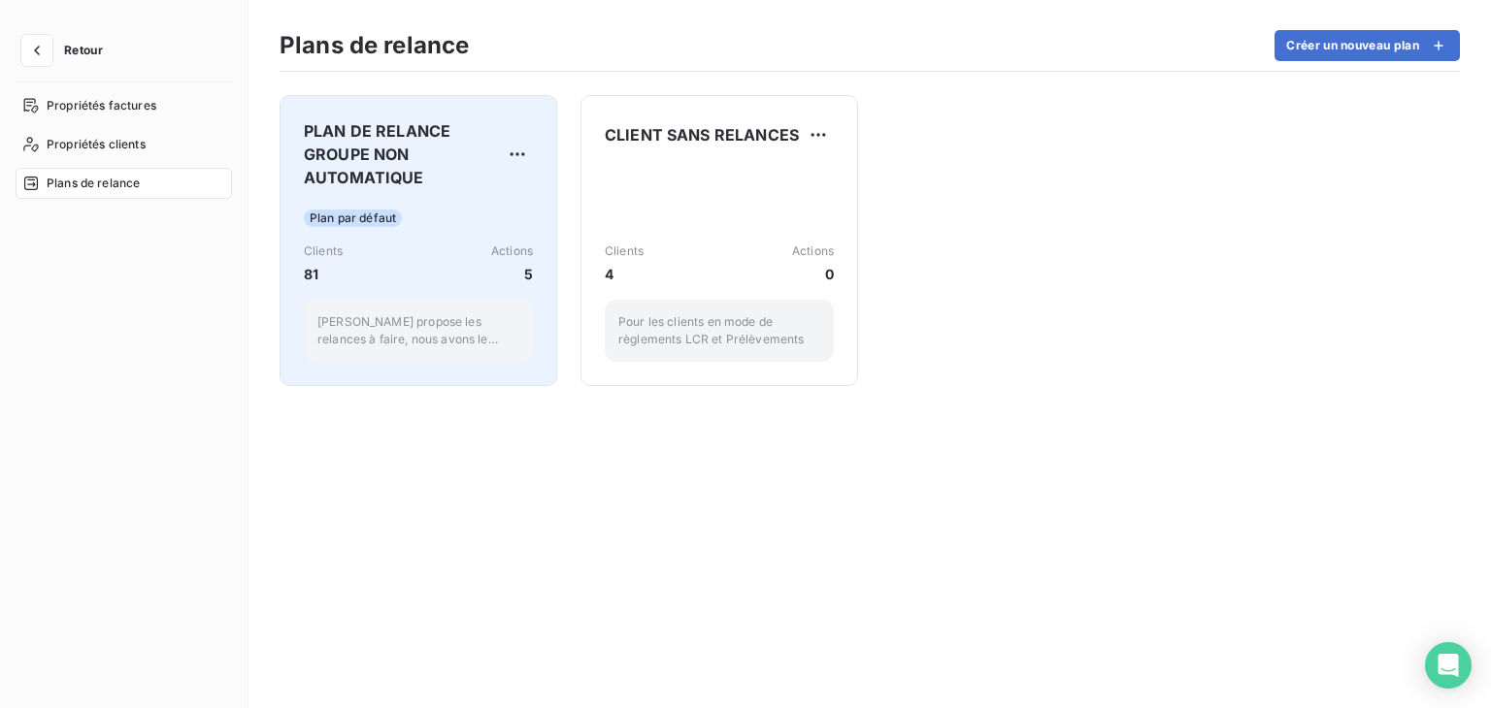
click at [498, 257] on span "Actions" at bounding box center [512, 251] width 42 height 17
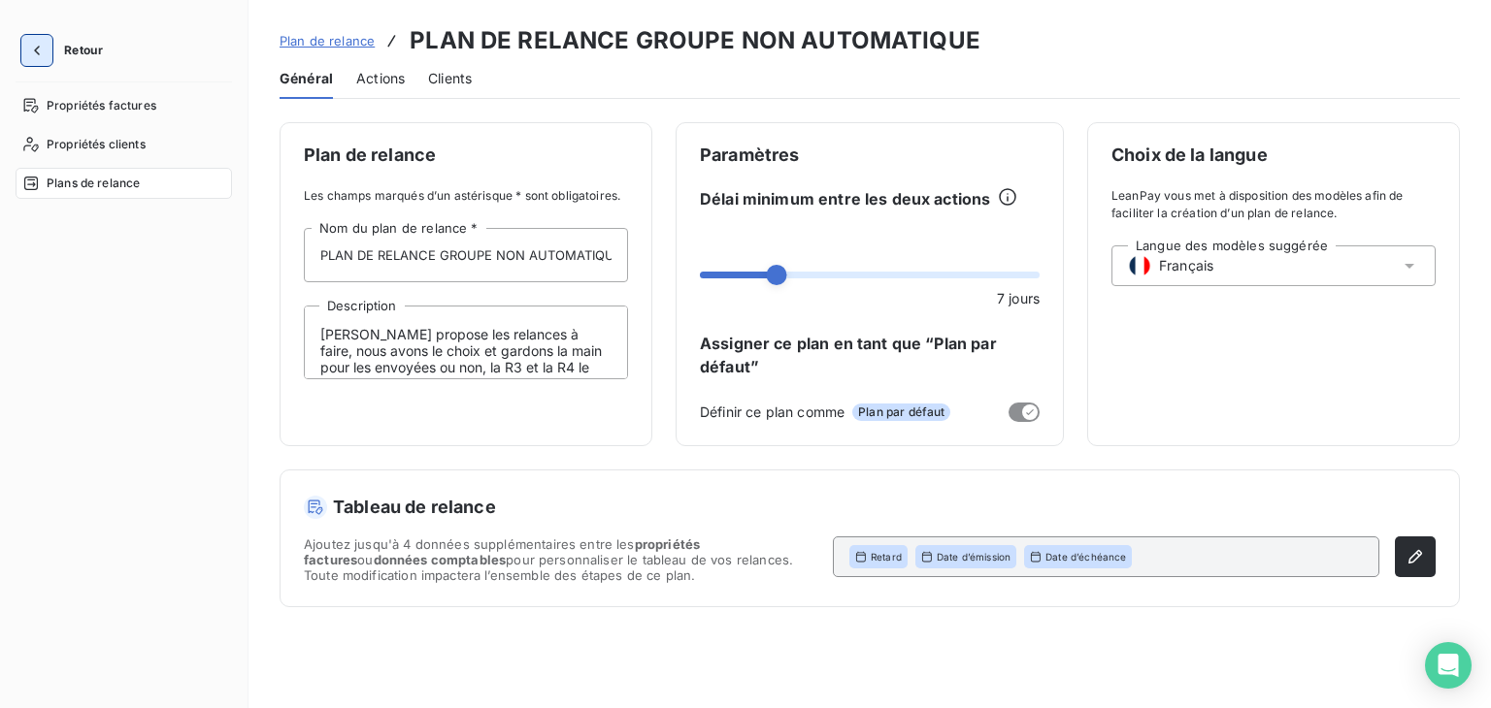
click at [29, 51] on icon "button" at bounding box center [36, 50] width 19 height 19
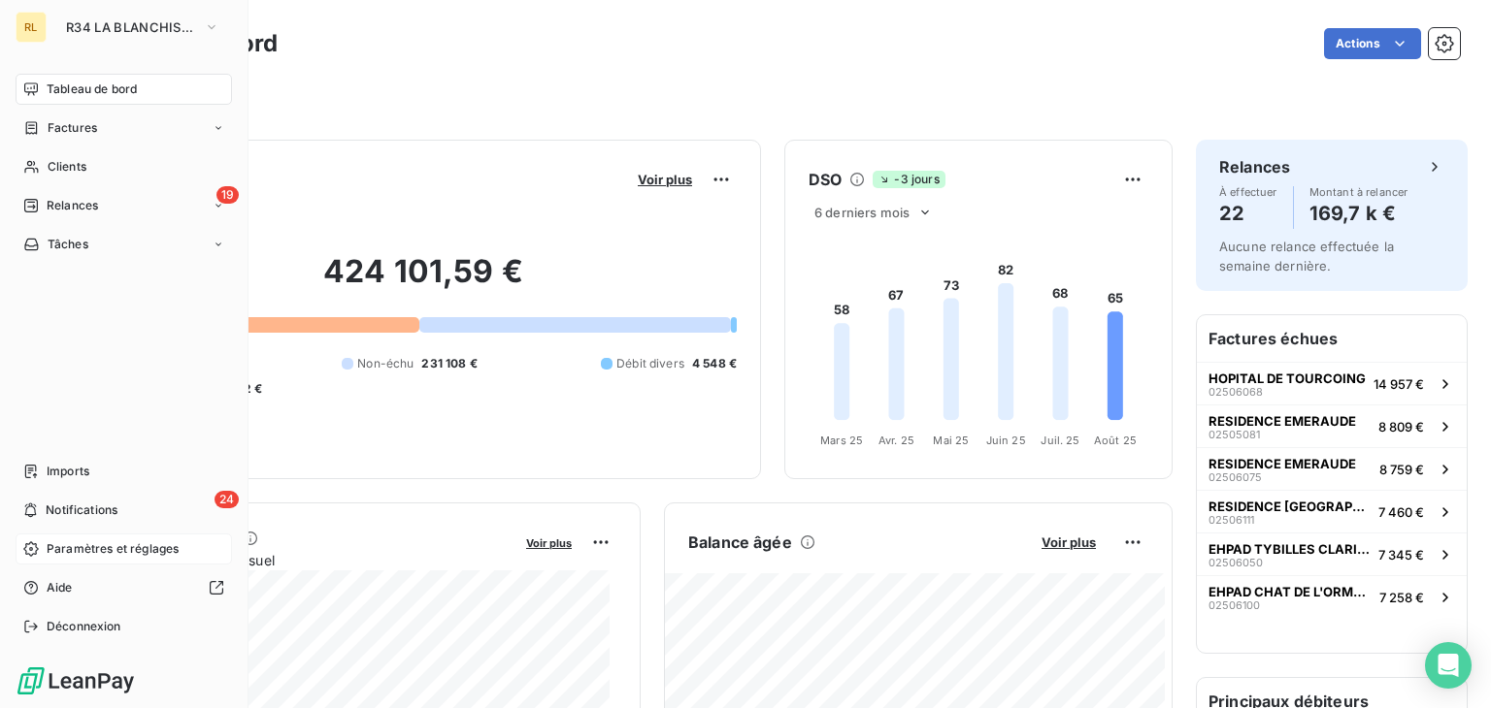
click at [59, 553] on span "Paramètres et réglages" at bounding box center [113, 549] width 132 height 17
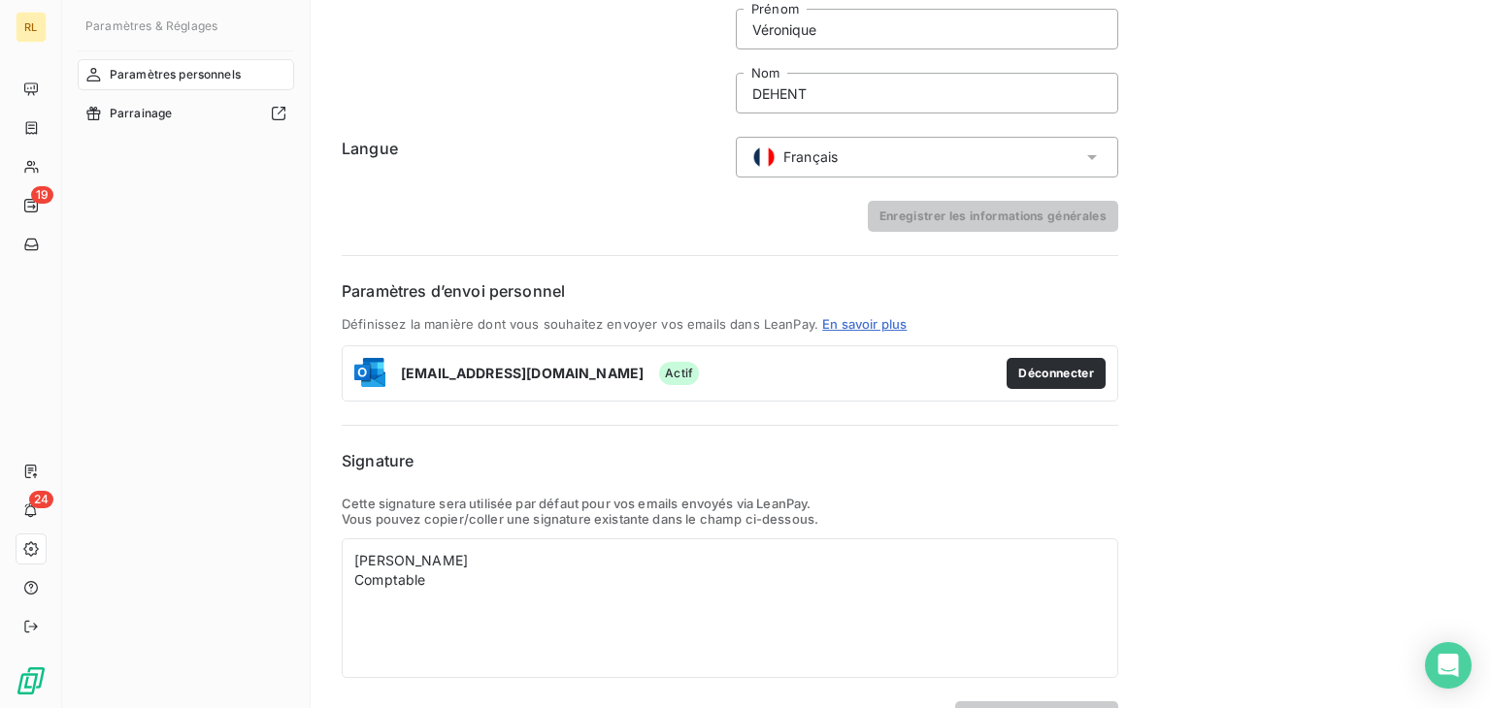
scroll to position [192, 0]
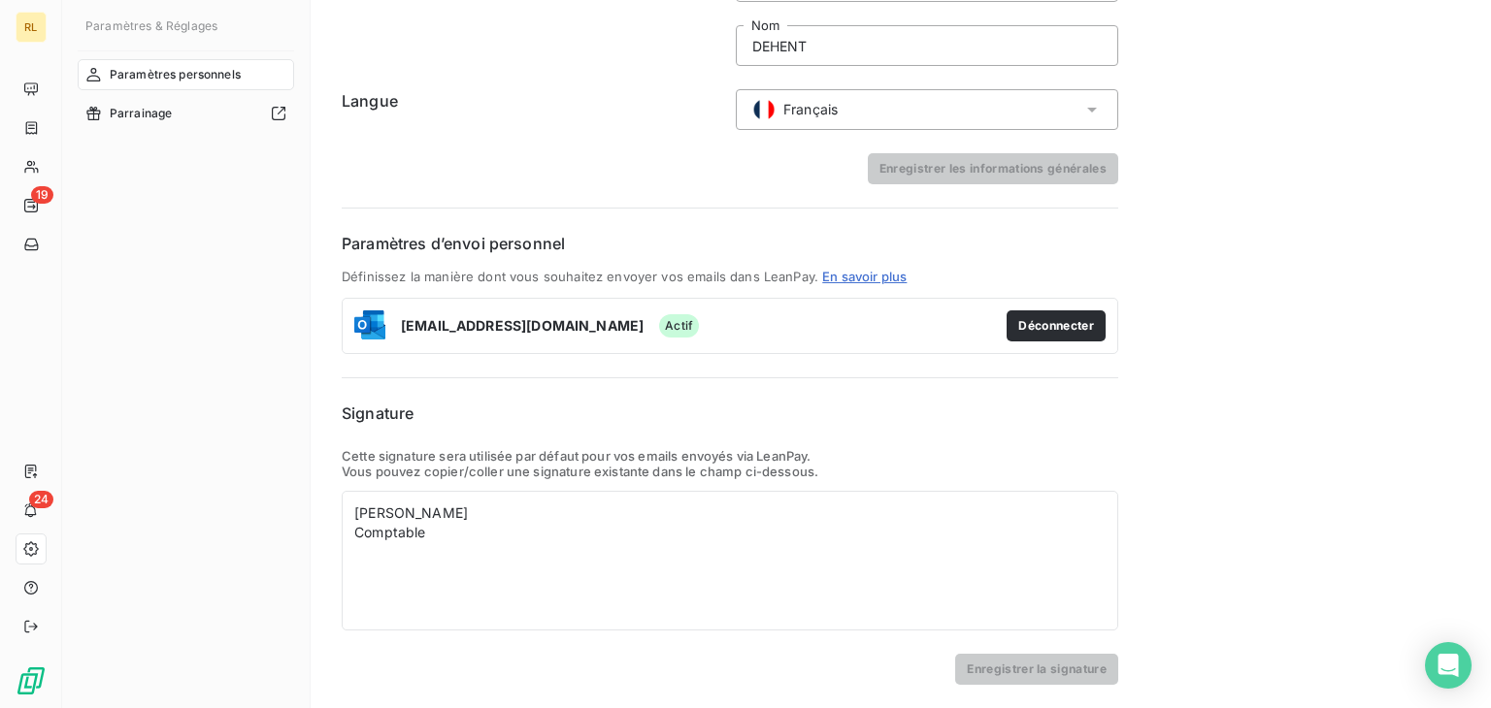
click at [210, 79] on span "Paramètres personnels" at bounding box center [175, 74] width 131 height 17
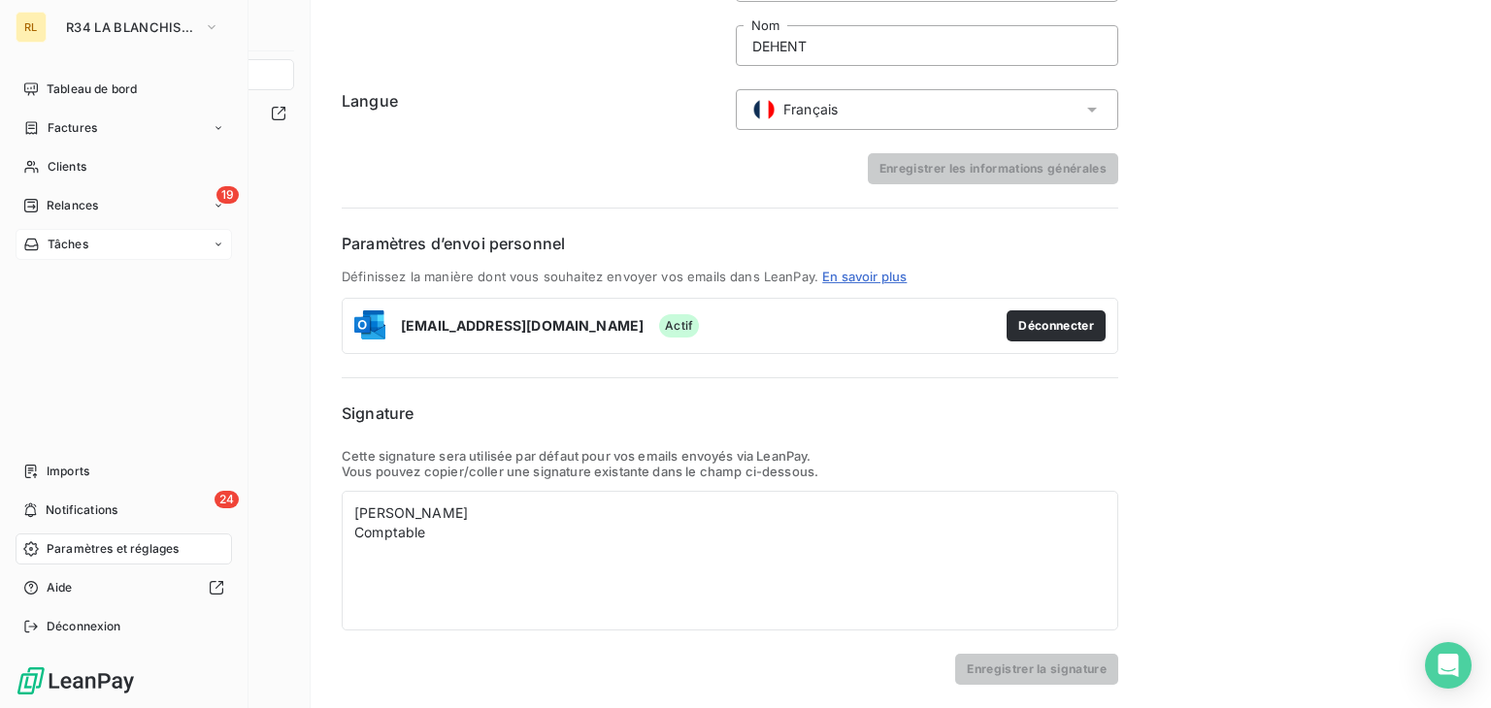
click at [77, 247] on span "Tâches" at bounding box center [68, 244] width 41 height 17
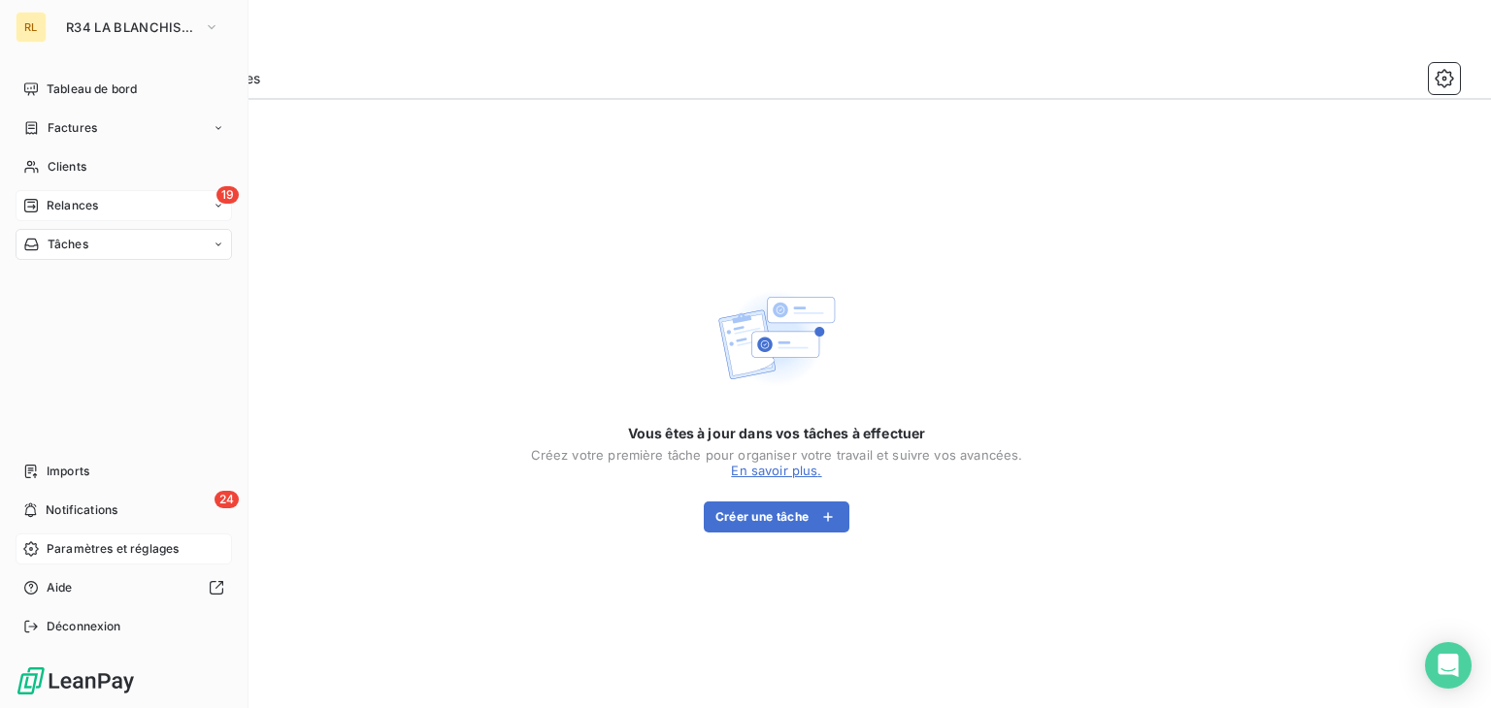
click at [37, 205] on icon at bounding box center [31, 206] width 14 height 14
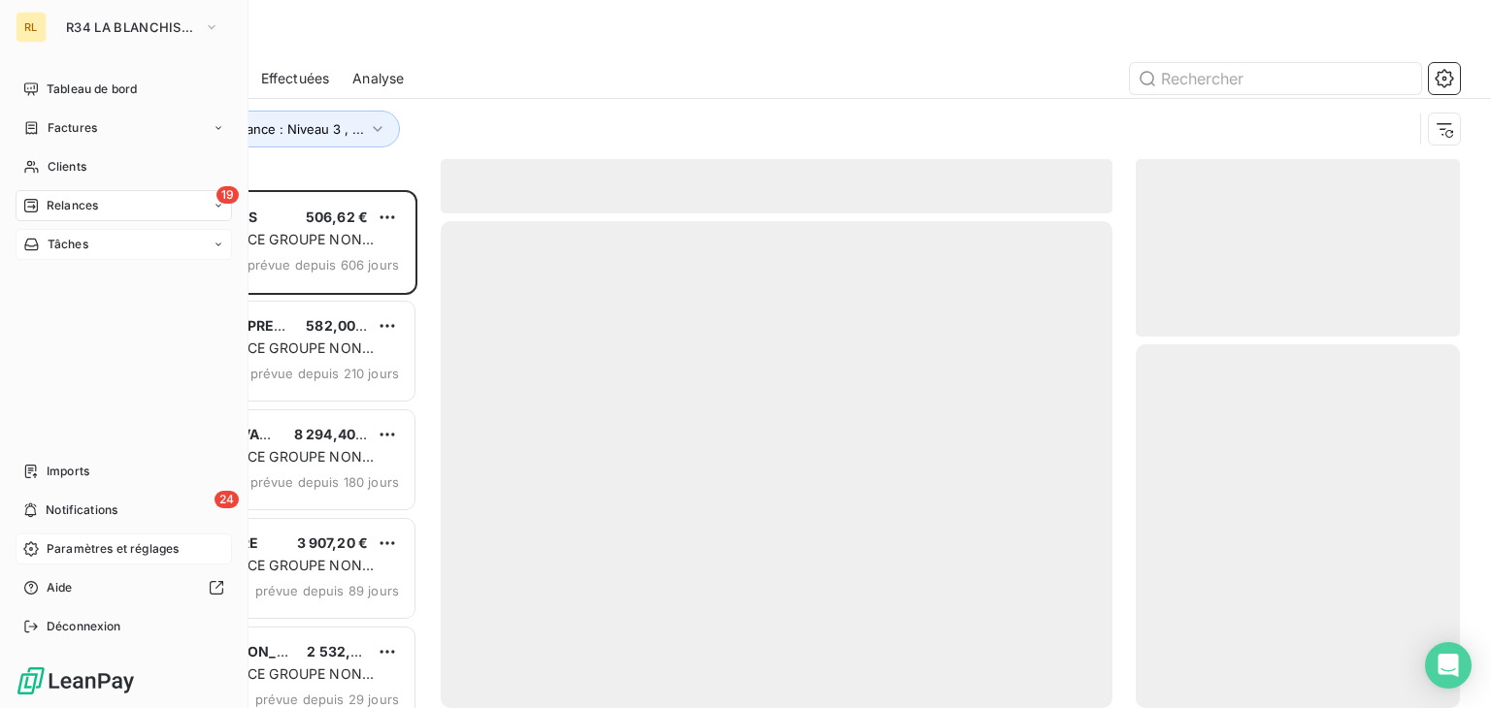
scroll to position [503, 309]
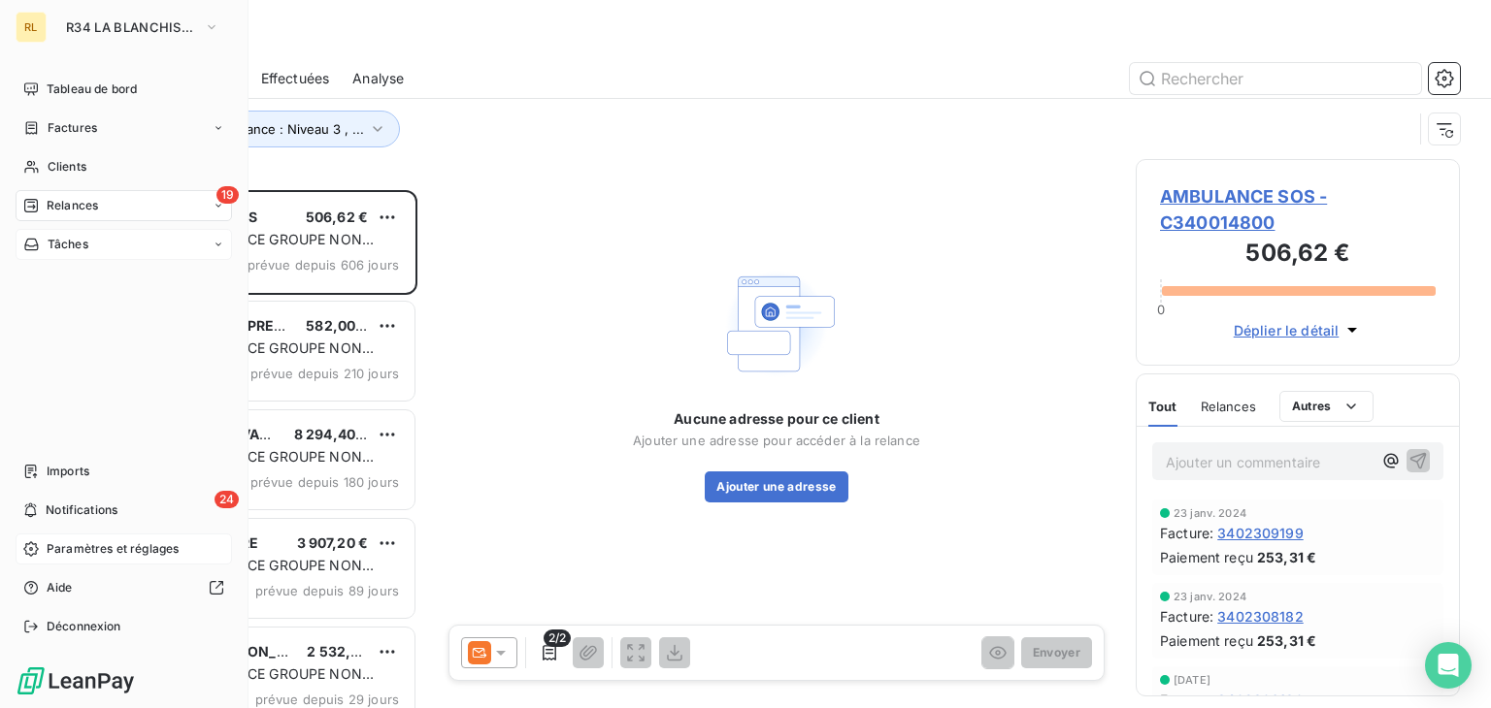
click at [71, 542] on span "Paramètres et réglages" at bounding box center [113, 549] width 132 height 17
